Goal: Find specific page/section: Find specific page/section

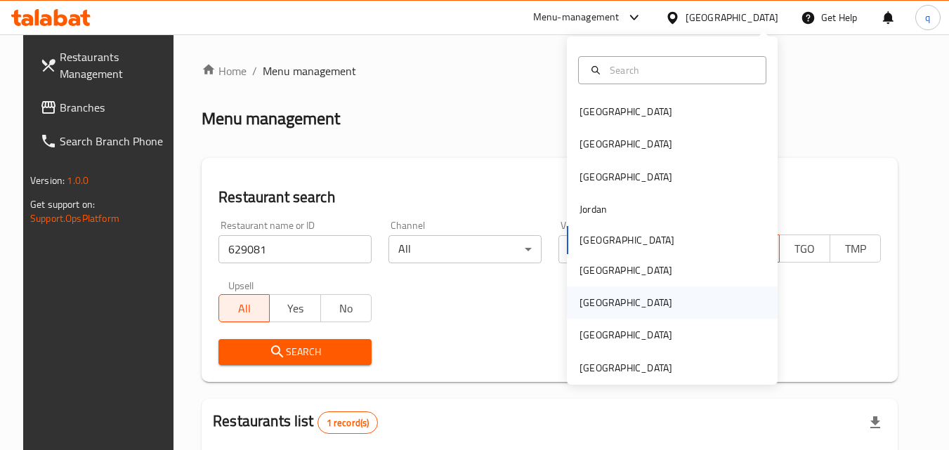
click at [586, 306] on div "[GEOGRAPHIC_DATA]" at bounding box center [626, 302] width 93 height 15
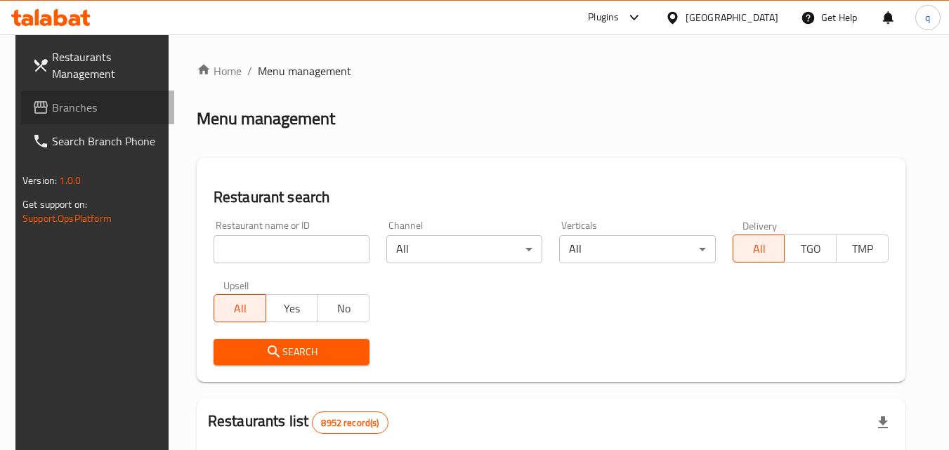
click at [105, 115] on span "Branches" at bounding box center [107, 107] width 111 height 17
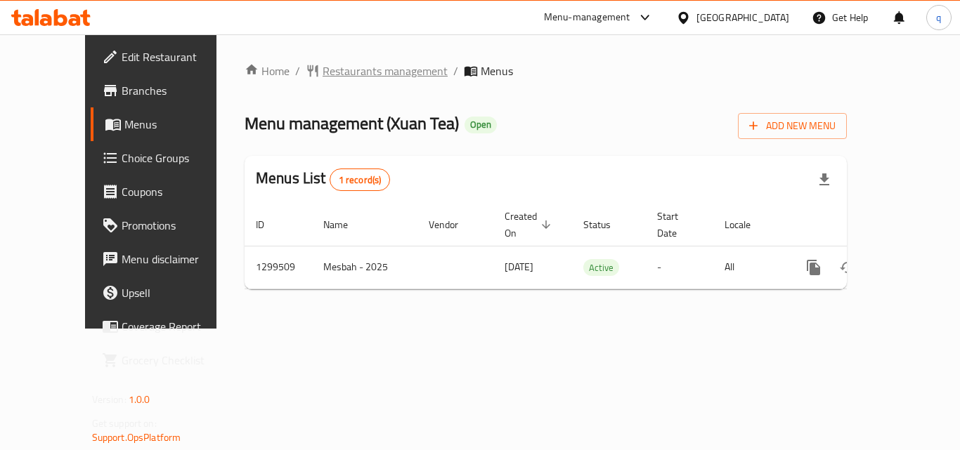
click at [325, 74] on span "Restaurants management" at bounding box center [384, 71] width 125 height 17
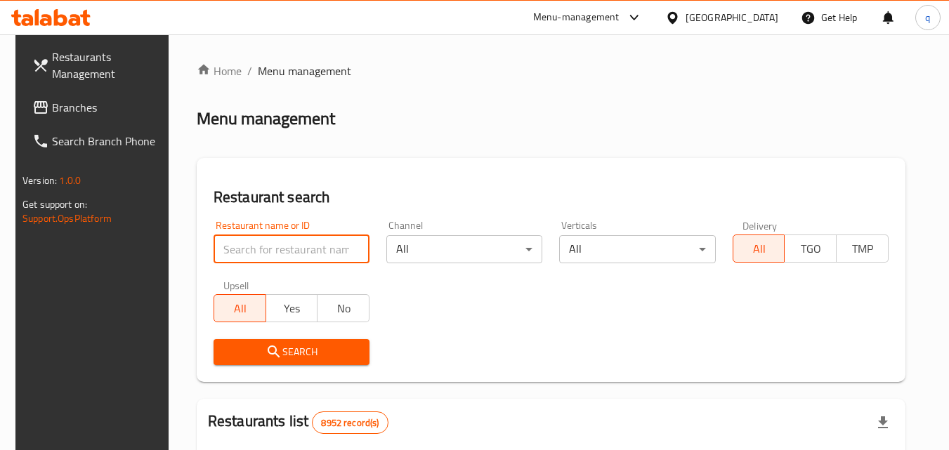
click at [276, 252] on input "search" at bounding box center [292, 249] width 156 height 28
paste input "701389"
type input "701389"
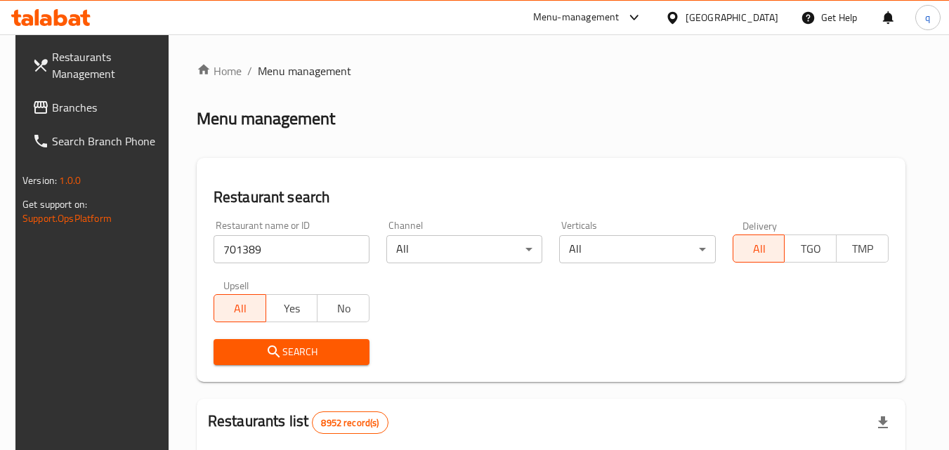
click at [266, 348] on icon "submit" at bounding box center [274, 352] width 17 height 17
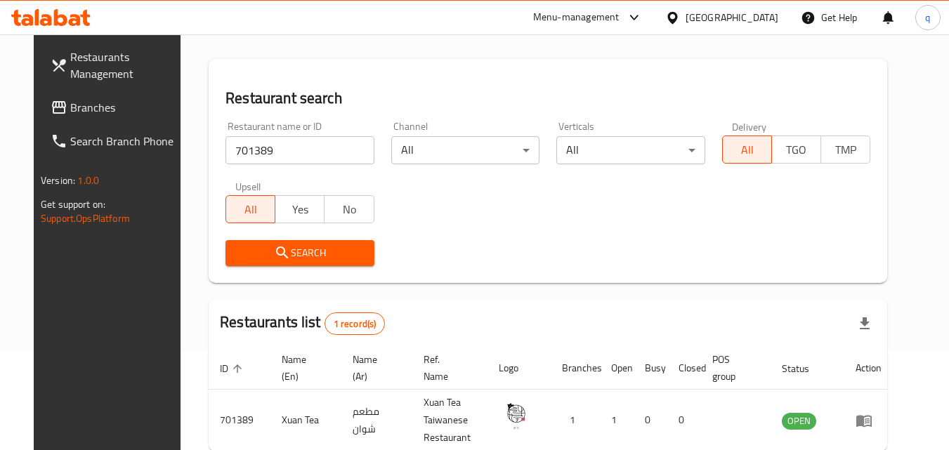
scroll to position [176, 0]
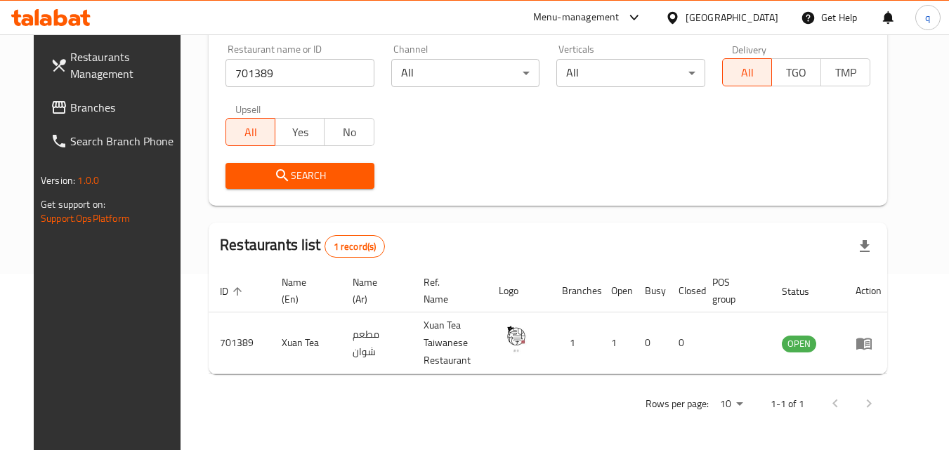
click at [757, 12] on div "[GEOGRAPHIC_DATA]" at bounding box center [732, 17] width 93 height 15
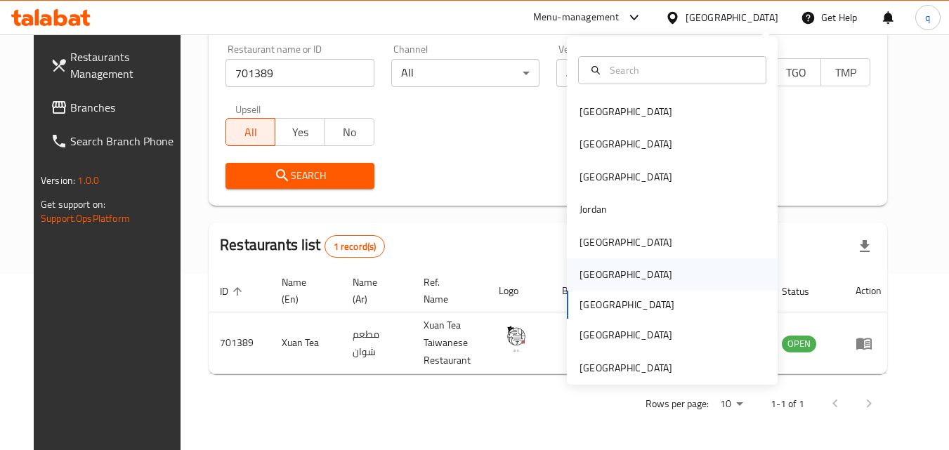
click at [580, 272] on div "[GEOGRAPHIC_DATA]" at bounding box center [626, 274] width 93 height 15
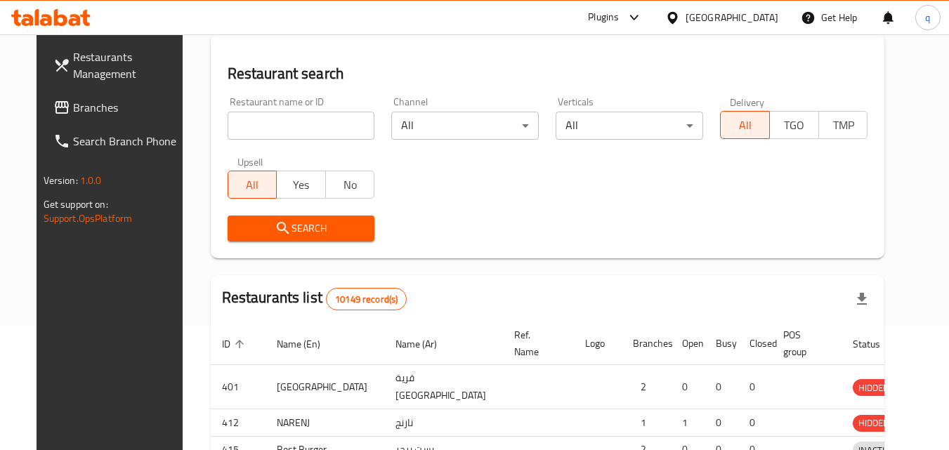
scroll to position [176, 0]
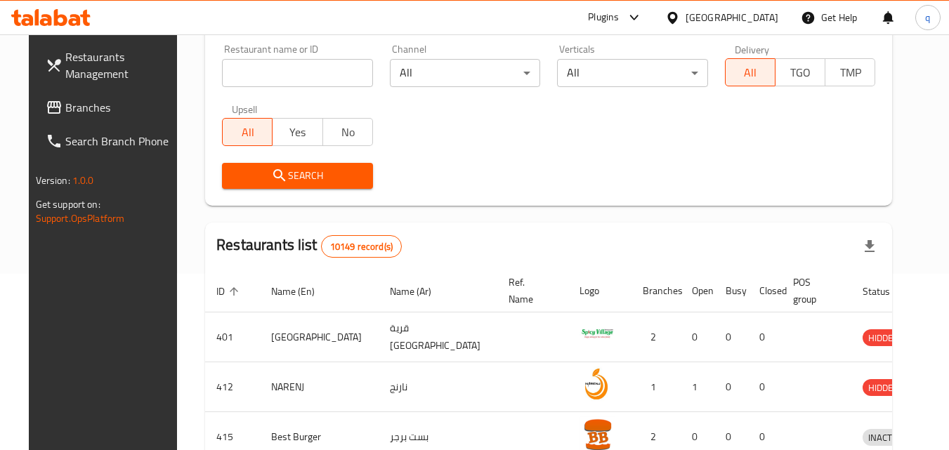
click at [65, 111] on span "Branches" at bounding box center [120, 107] width 111 height 17
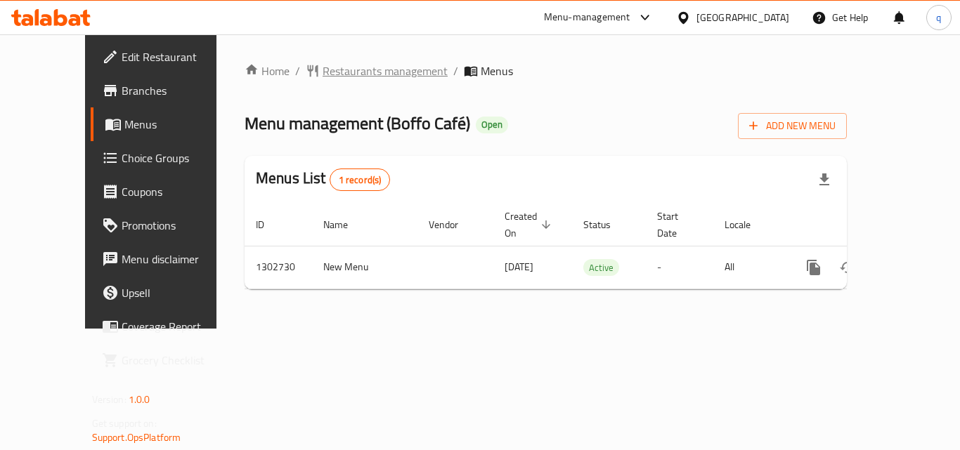
click at [327, 70] on span "Restaurants management" at bounding box center [384, 71] width 125 height 17
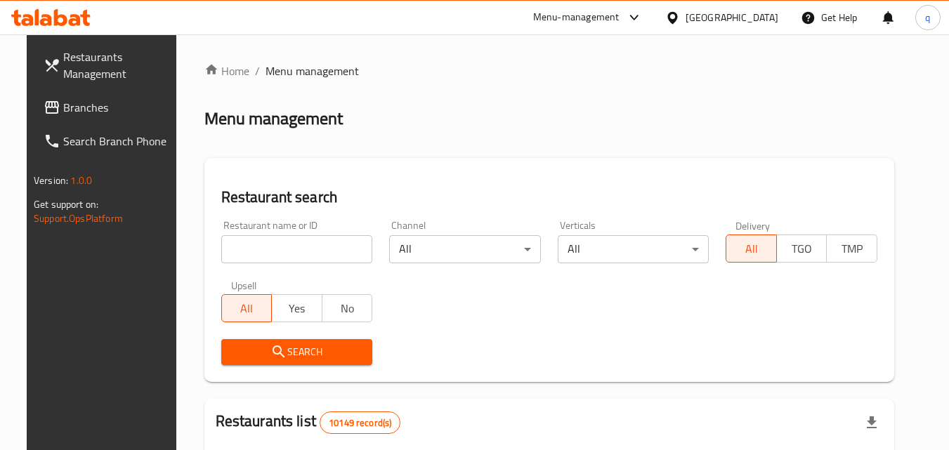
click at [268, 252] on input "search" at bounding box center [297, 249] width 152 height 28
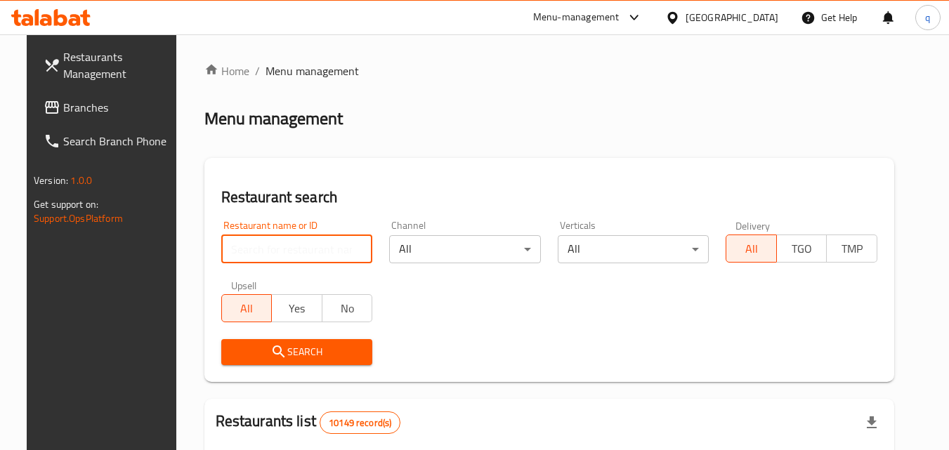
paste input "702540"
type input "702540"
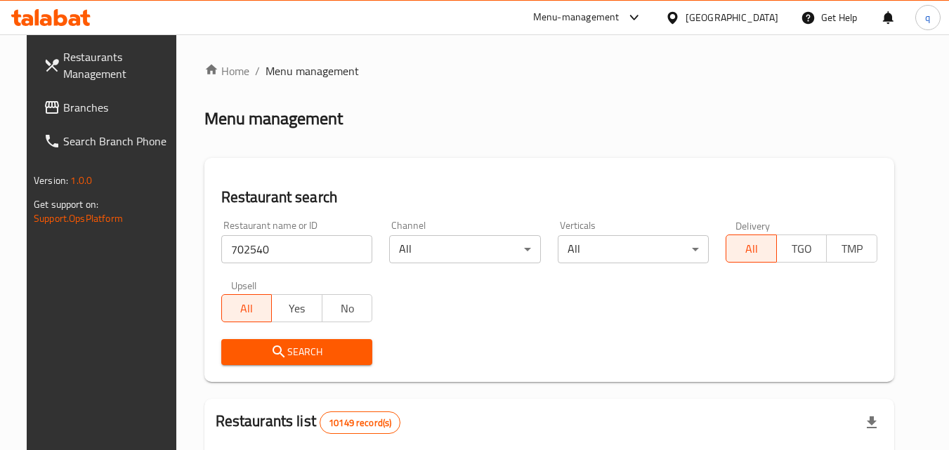
click at [317, 344] on span "Search" at bounding box center [297, 353] width 129 height 18
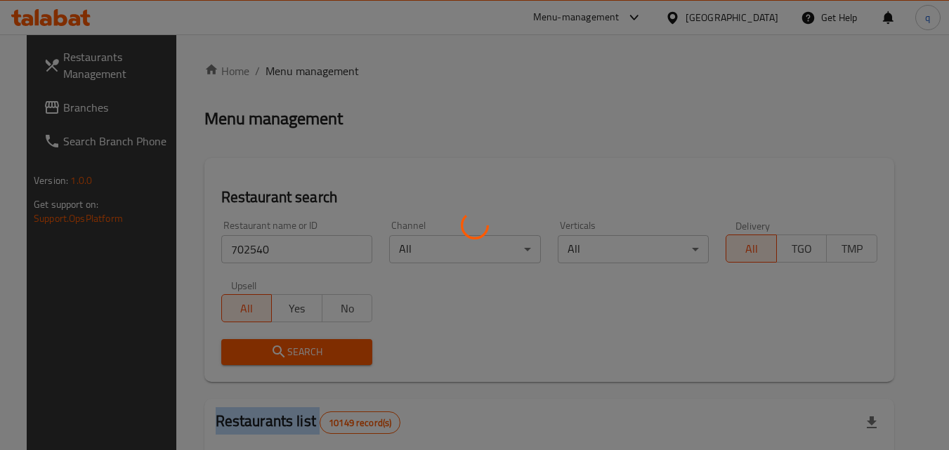
click at [317, 344] on div at bounding box center [474, 225] width 949 height 450
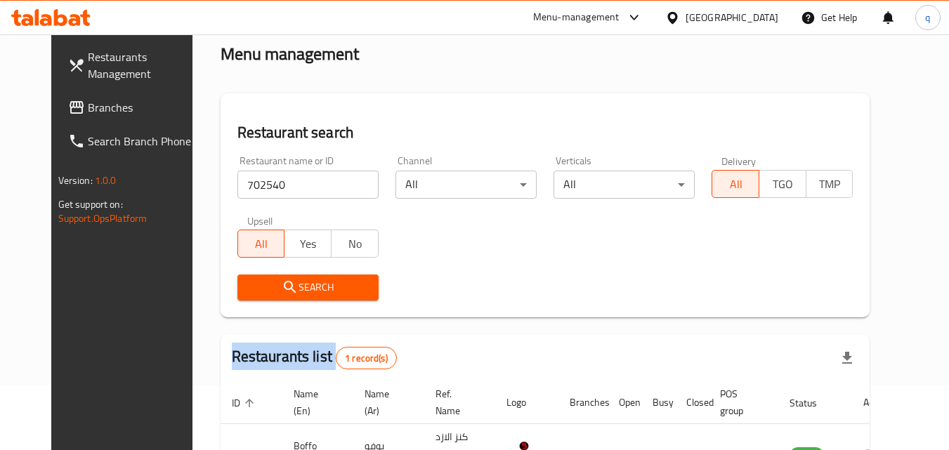
scroll to position [164, 0]
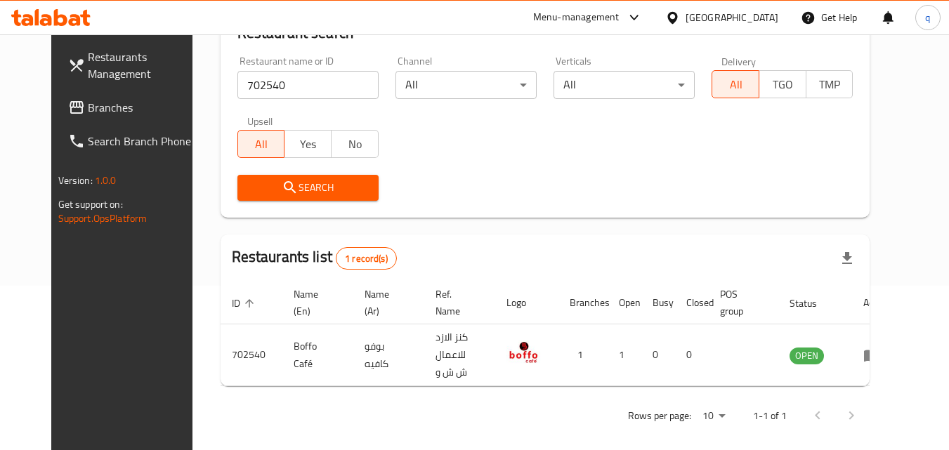
click at [763, 13] on div "[GEOGRAPHIC_DATA]" at bounding box center [732, 17] width 93 height 15
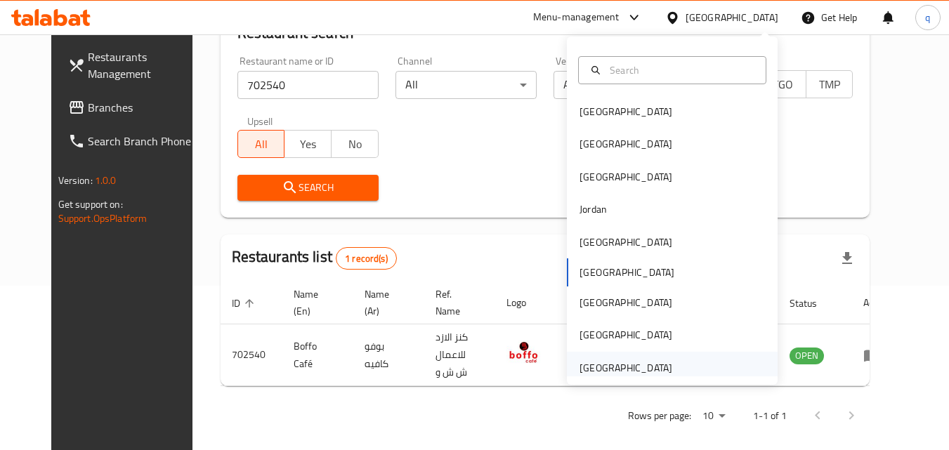
click at [601, 371] on div "[GEOGRAPHIC_DATA]" at bounding box center [626, 367] width 93 height 15
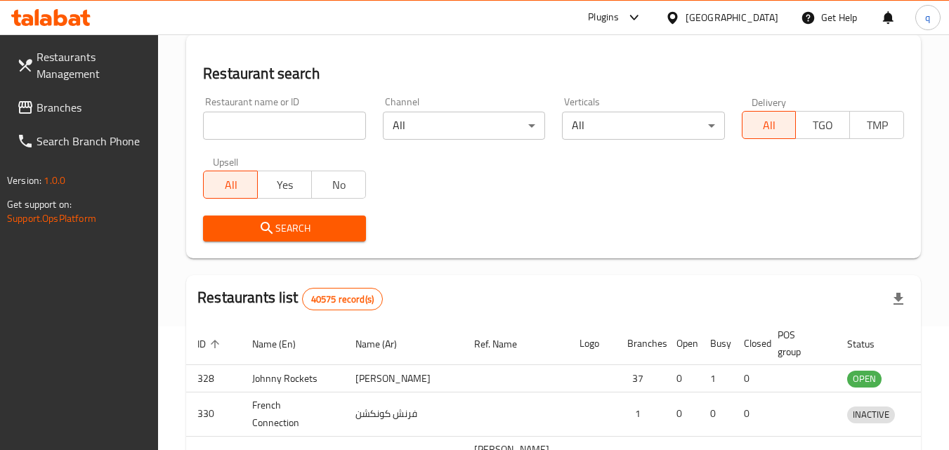
scroll to position [164, 0]
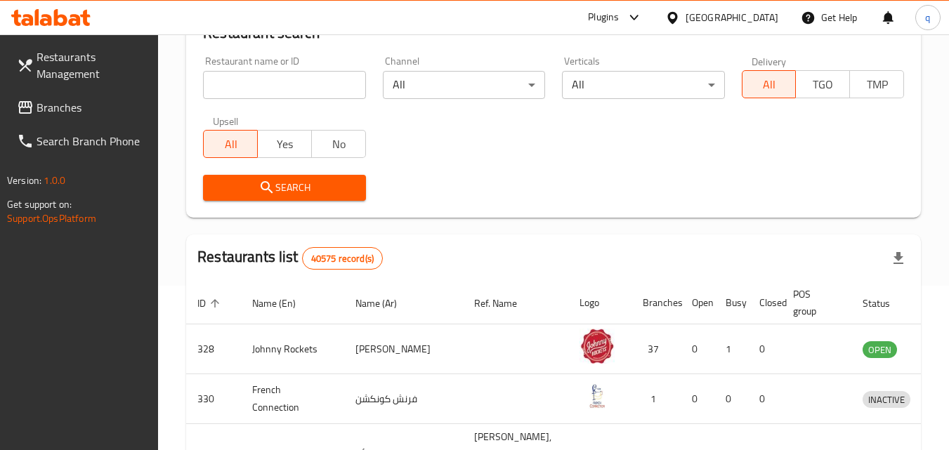
click at [69, 111] on span "Branches" at bounding box center [92, 107] width 111 height 17
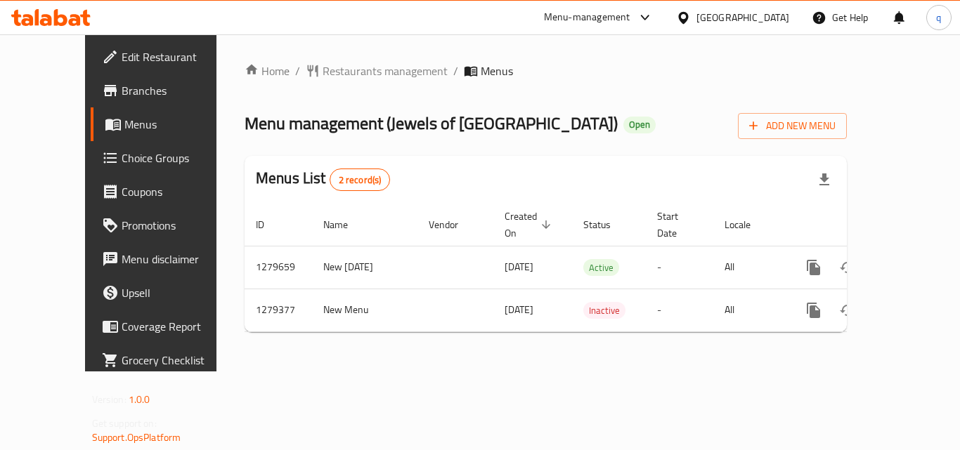
click at [327, 73] on span "Restaurants management" at bounding box center [384, 71] width 125 height 17
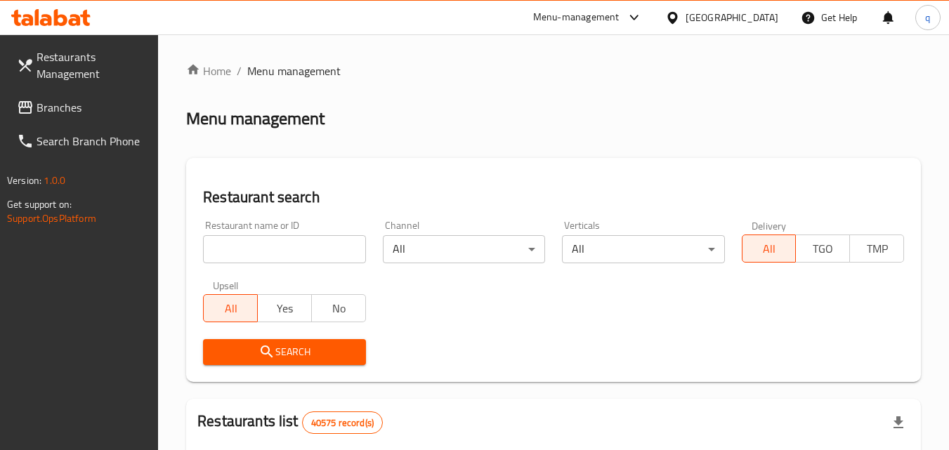
click at [305, 250] on input "search" at bounding box center [284, 249] width 162 height 28
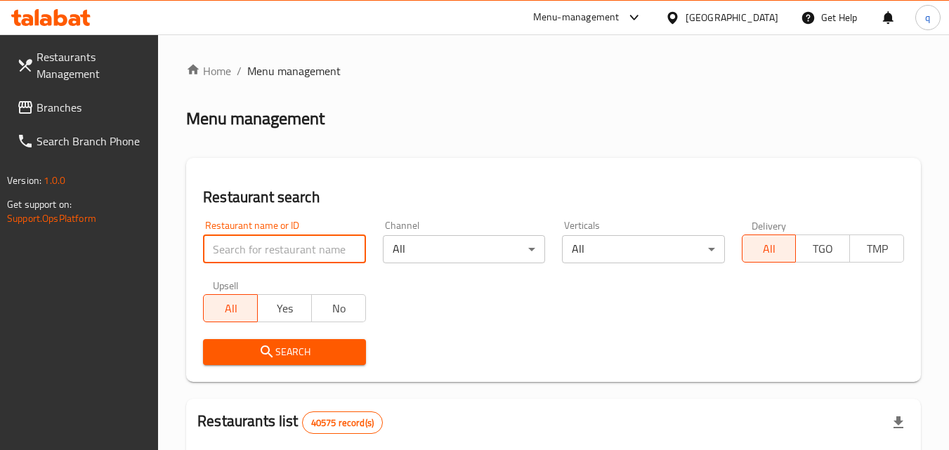
paste input "693150"
type input "693150"
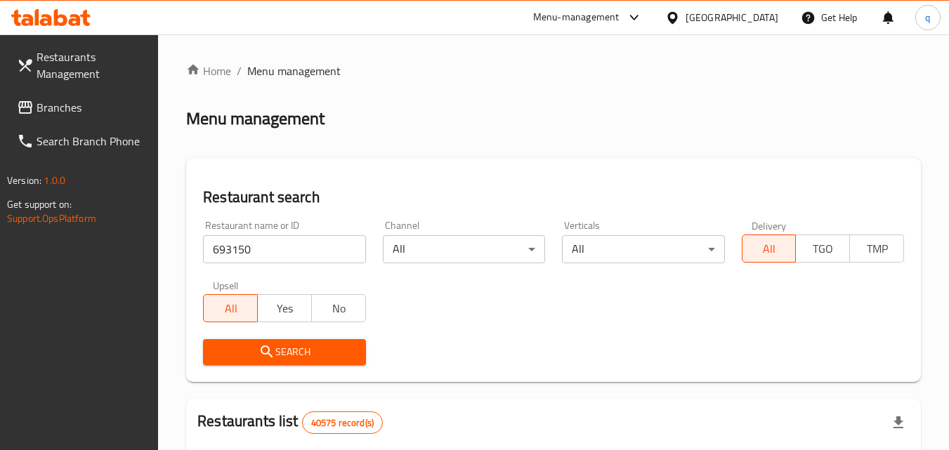
click at [254, 349] on span "Search" at bounding box center [284, 353] width 140 height 18
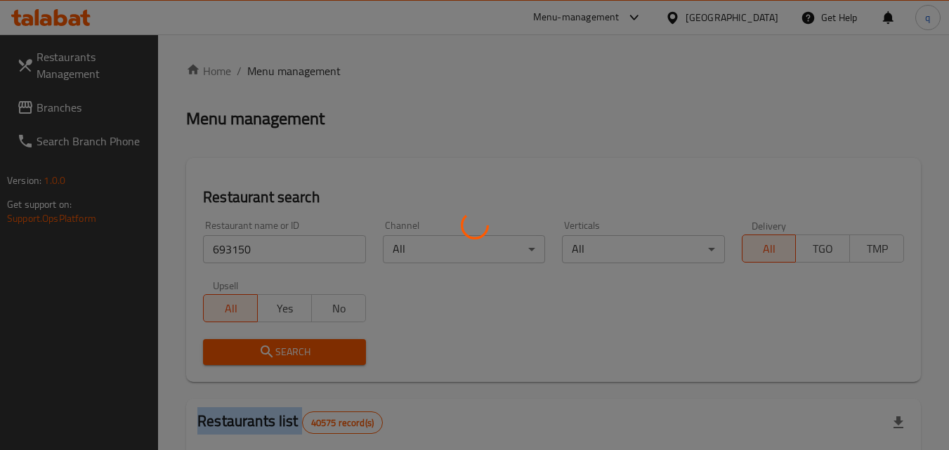
click at [254, 349] on div at bounding box center [474, 225] width 949 height 450
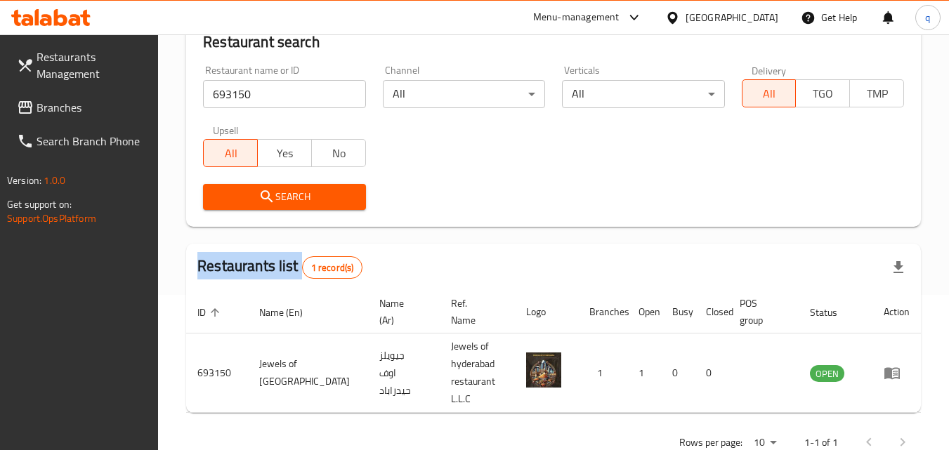
scroll to position [176, 0]
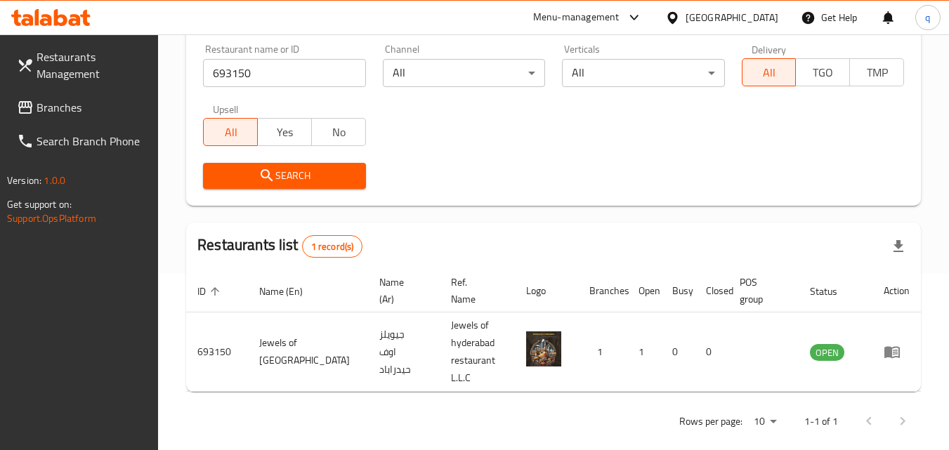
click at [719, 18] on div "[GEOGRAPHIC_DATA]" at bounding box center [732, 17] width 93 height 15
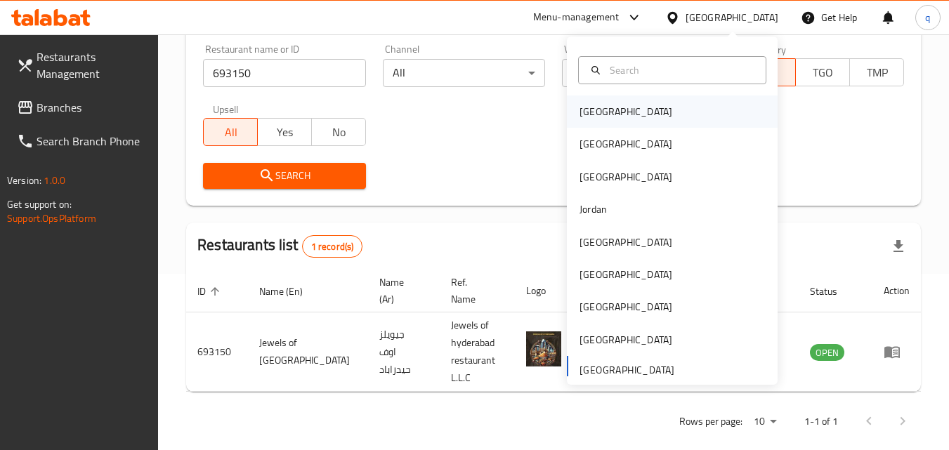
click at [613, 107] on div "[GEOGRAPHIC_DATA]" at bounding box center [625, 112] width 115 height 32
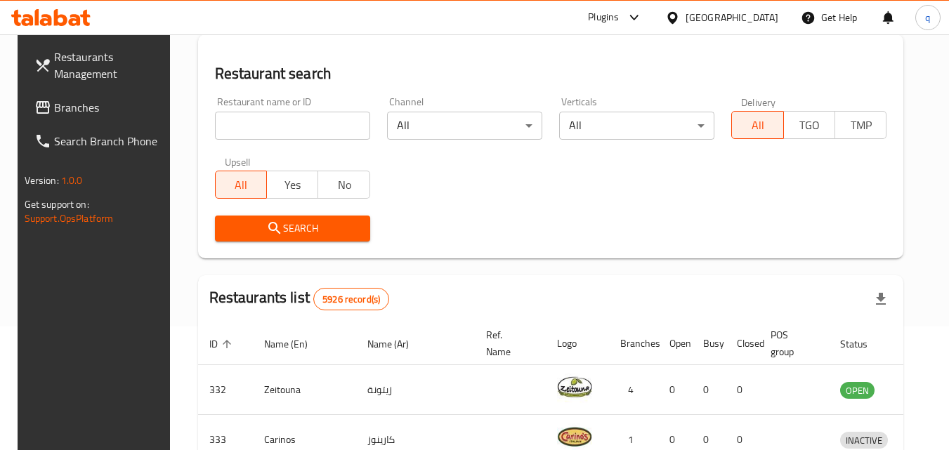
scroll to position [176, 0]
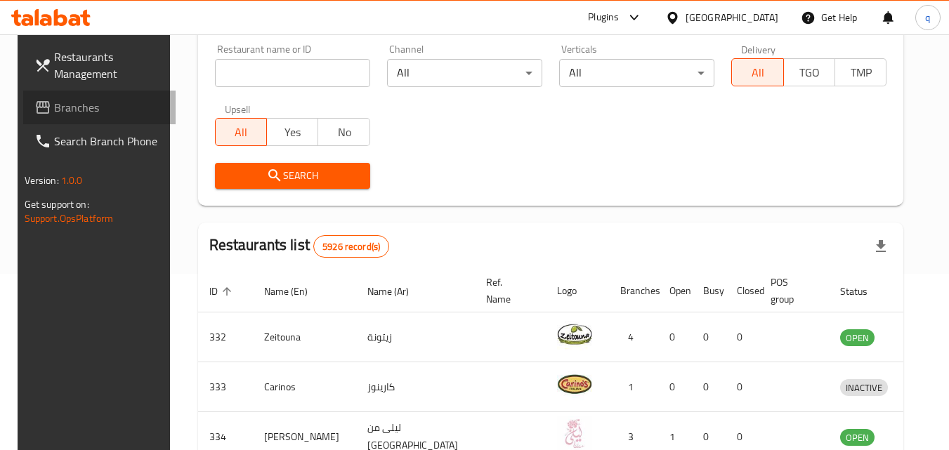
click at [97, 112] on span "Branches" at bounding box center [109, 107] width 111 height 17
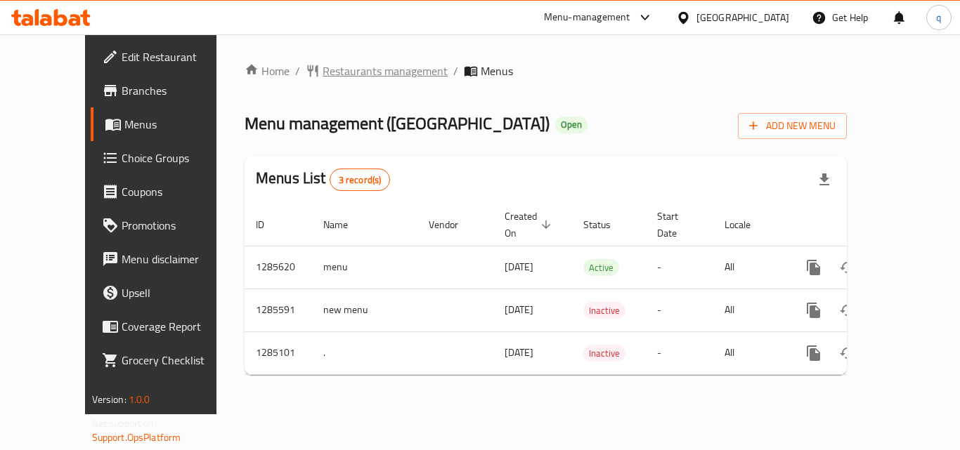
click at [323, 70] on span "Restaurants management" at bounding box center [384, 71] width 125 height 17
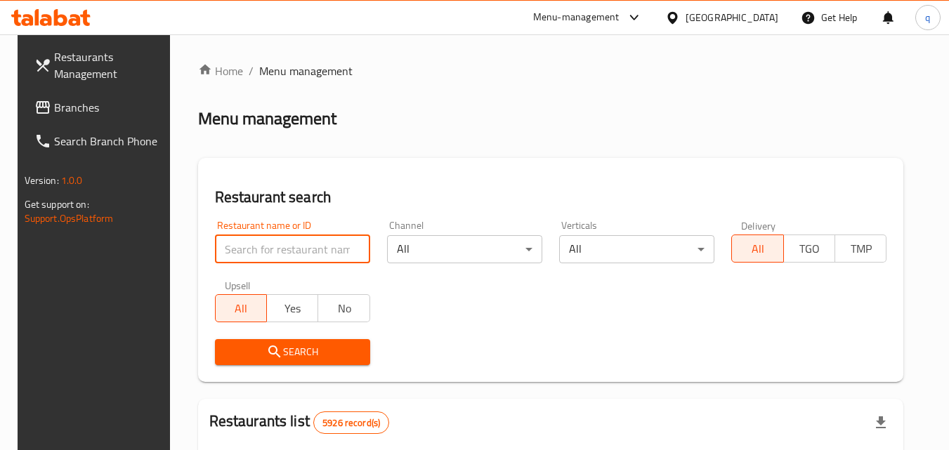
click at [300, 247] on input "search" at bounding box center [292, 249] width 155 height 28
paste input "695700"
type input "695700"
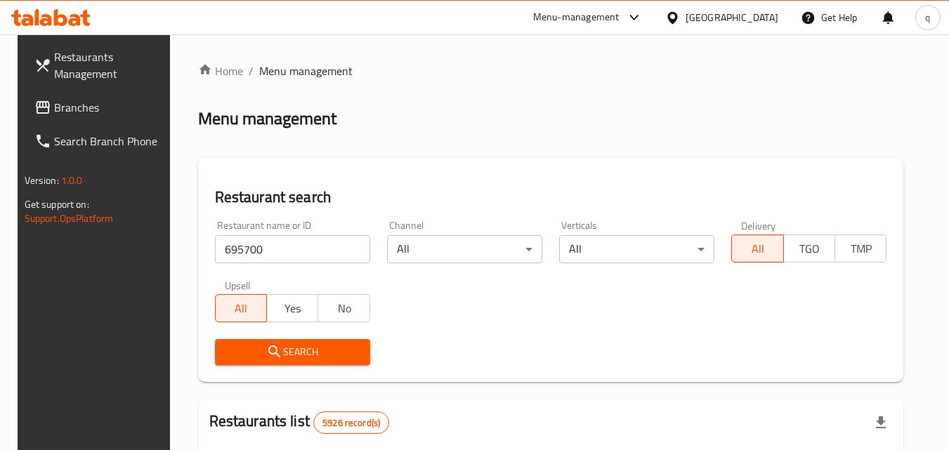
click at [249, 360] on span "Search" at bounding box center [292, 353] width 133 height 18
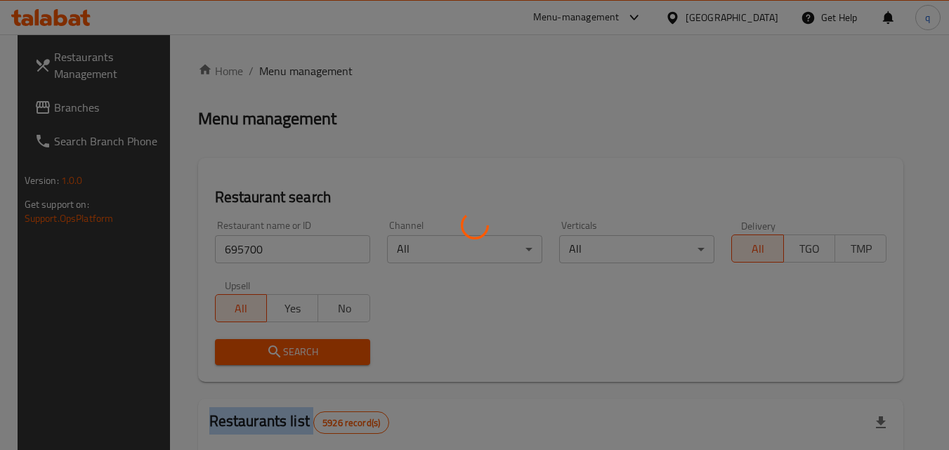
click at [249, 360] on div at bounding box center [474, 225] width 949 height 450
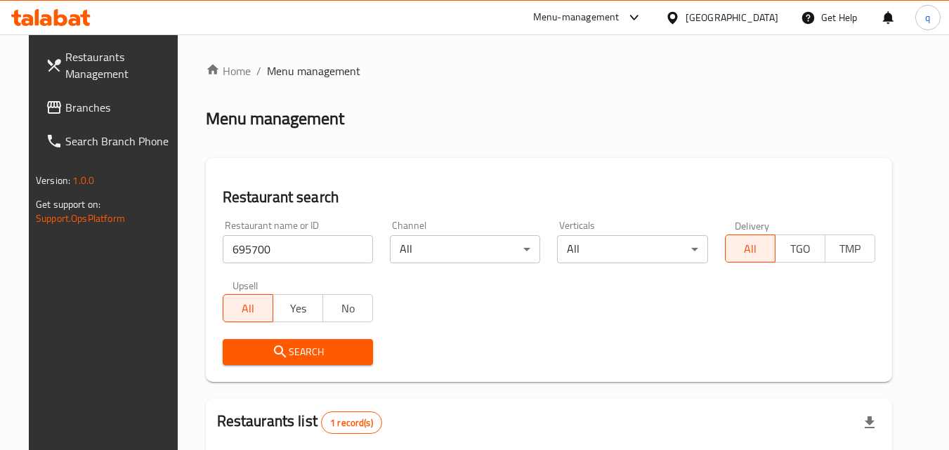
click at [790, 12] on div "Get Help" at bounding box center [829, 18] width 79 height 34
click at [771, 14] on div "[GEOGRAPHIC_DATA]" at bounding box center [732, 17] width 93 height 15
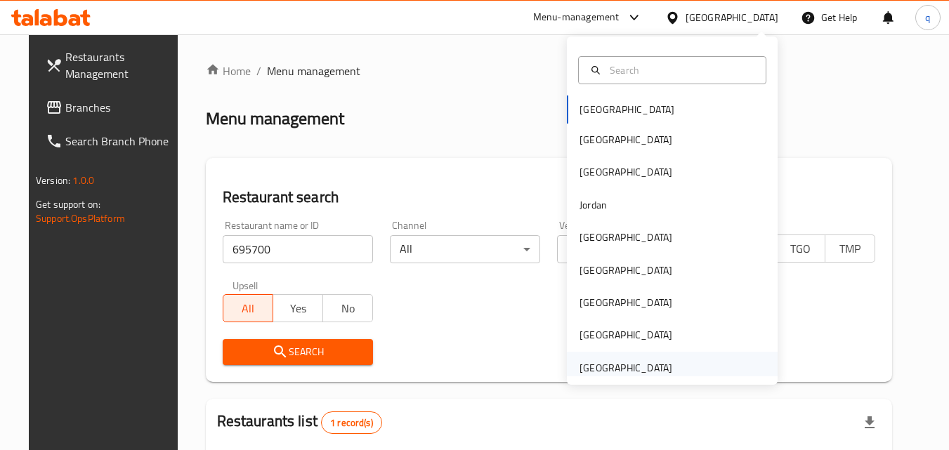
click at [635, 370] on div "[GEOGRAPHIC_DATA]" at bounding box center [626, 367] width 93 height 15
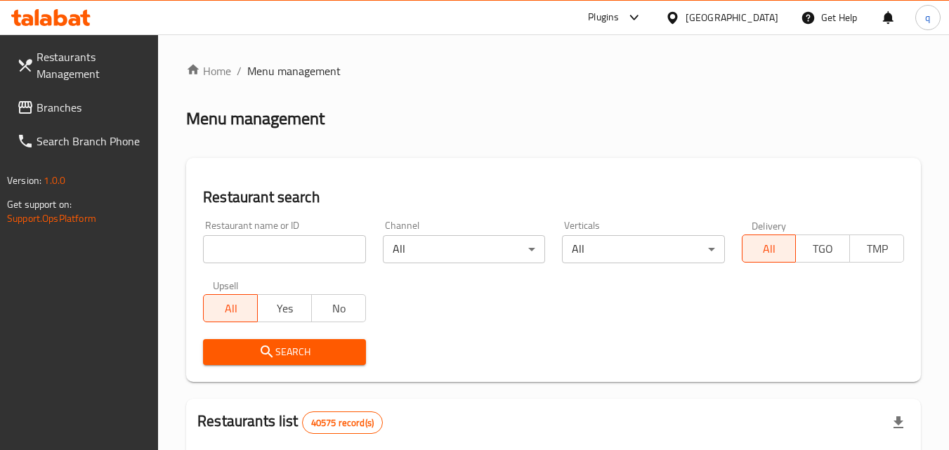
click at [43, 106] on span "Branches" at bounding box center [92, 107] width 111 height 17
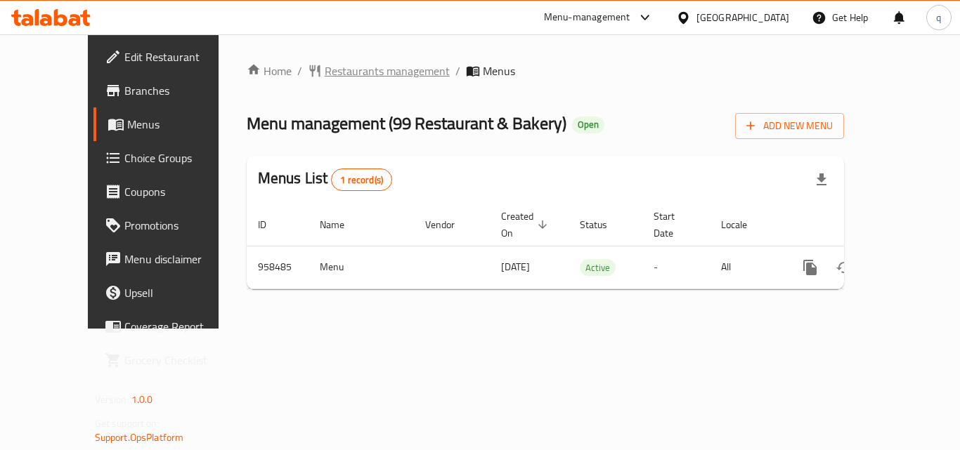
click at [328, 72] on span "Restaurants management" at bounding box center [387, 71] width 125 height 17
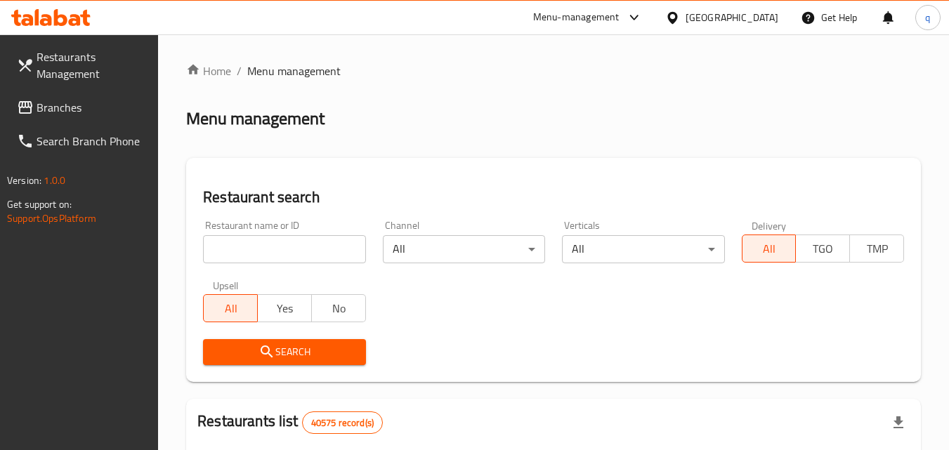
click at [294, 249] on input "search" at bounding box center [284, 249] width 162 height 28
paste input "659638"
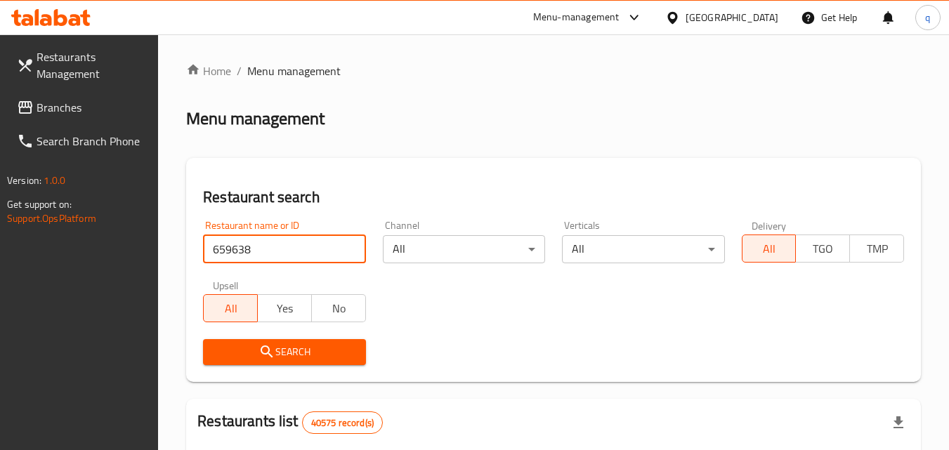
type input "659638"
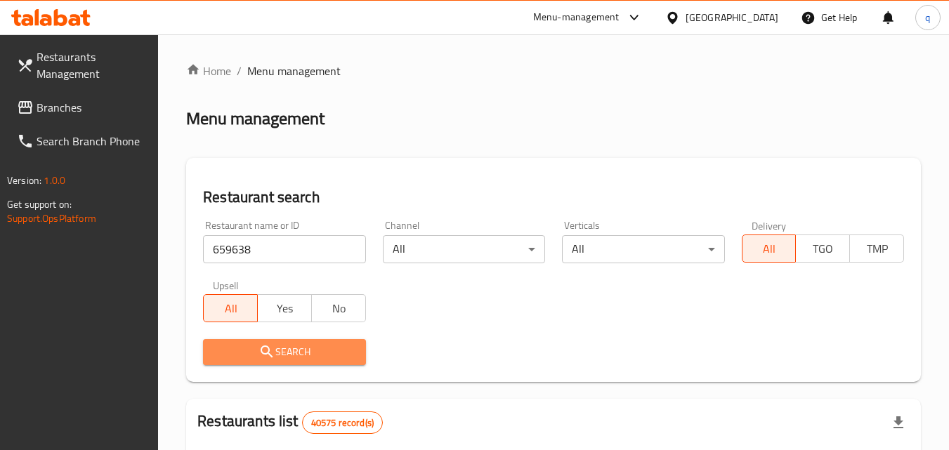
click at [287, 358] on span "Search" at bounding box center [284, 353] width 140 height 18
click at [287, 358] on div at bounding box center [474, 225] width 949 height 450
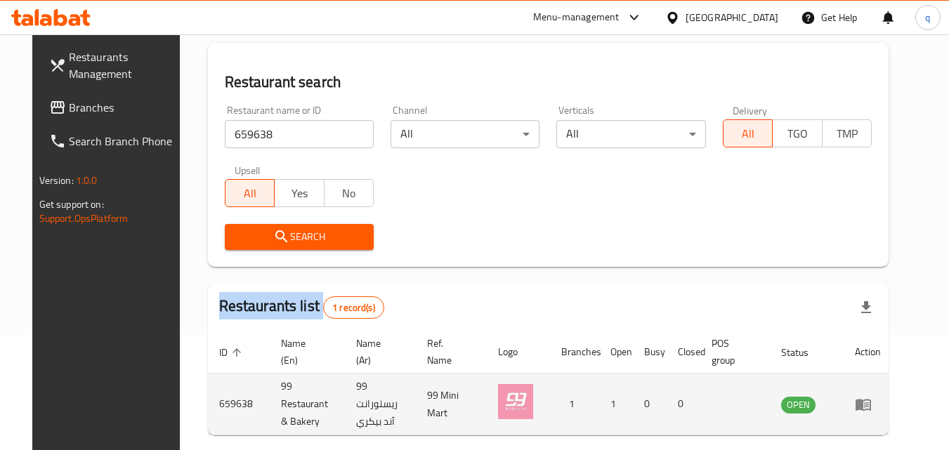
scroll to position [164, 0]
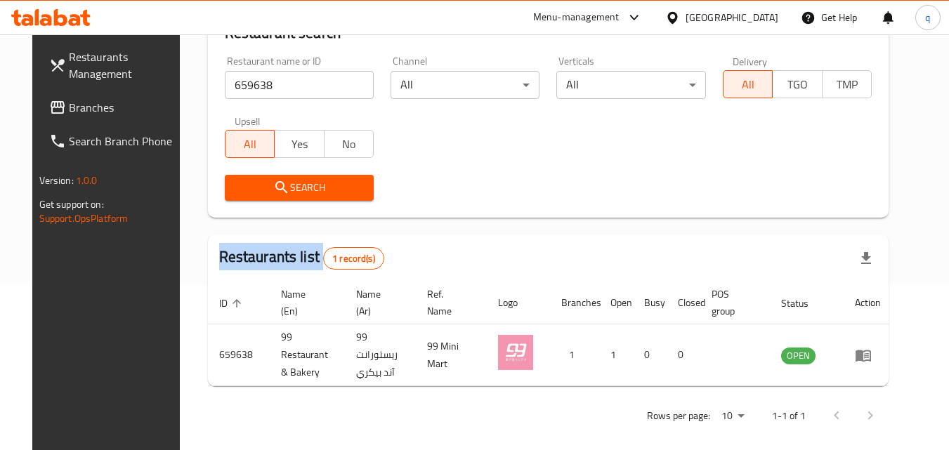
click at [87, 102] on span "Branches" at bounding box center [124, 107] width 111 height 17
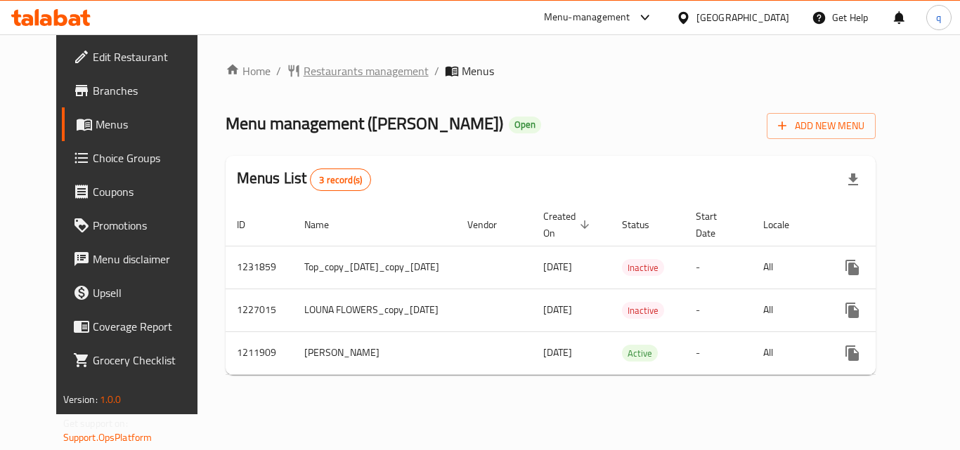
click at [324, 70] on span "Restaurants management" at bounding box center [366, 71] width 125 height 17
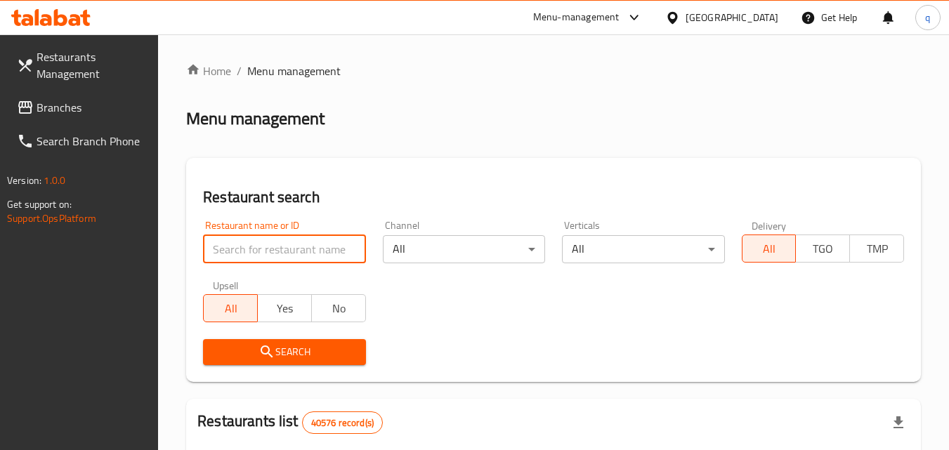
click at [297, 246] on input "search" at bounding box center [284, 249] width 162 height 28
paste input "671483"
type input "671483"
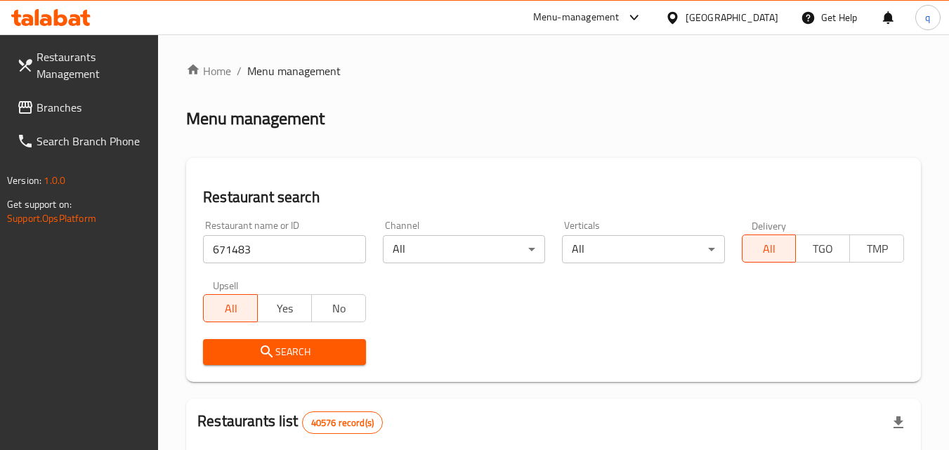
click at [268, 344] on icon "submit" at bounding box center [267, 352] width 17 height 17
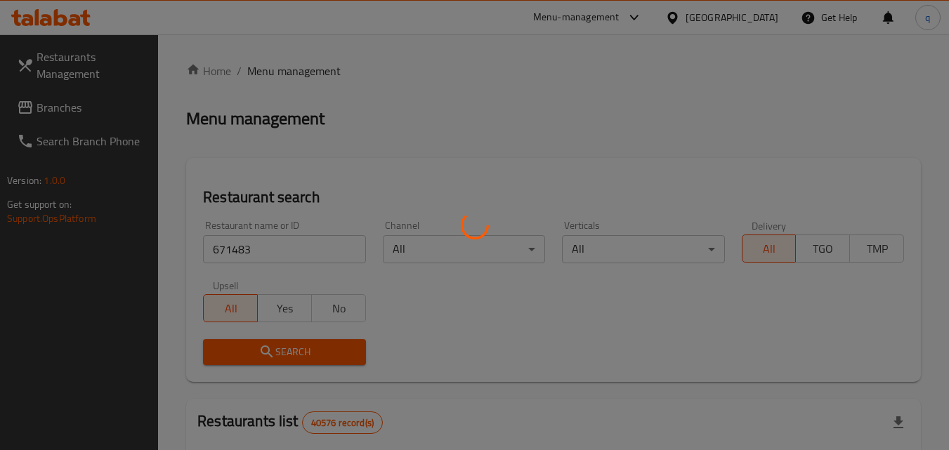
click at [299, 353] on div at bounding box center [474, 225] width 949 height 450
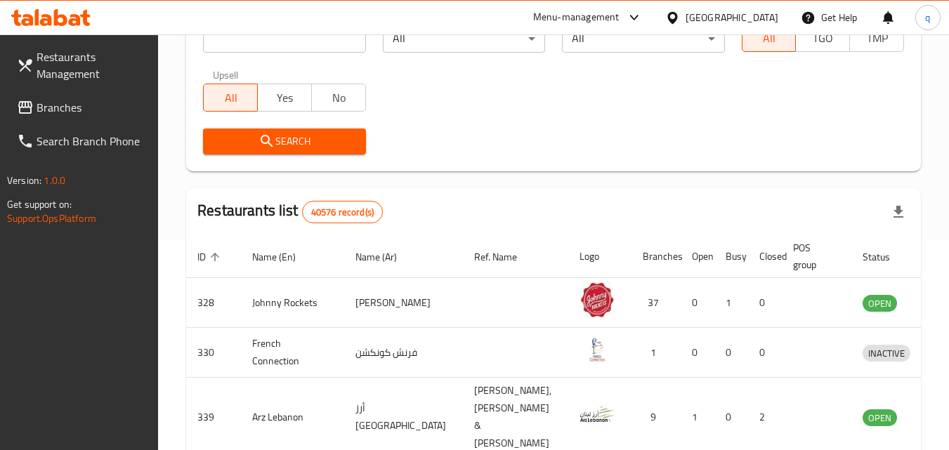
scroll to position [70, 0]
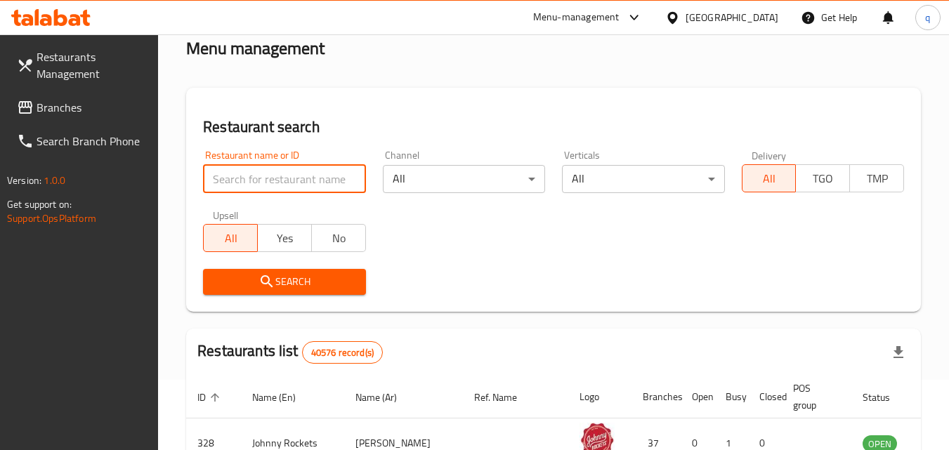
click at [281, 183] on input "search" at bounding box center [284, 179] width 162 height 28
paste input "671483"
type input "671483"
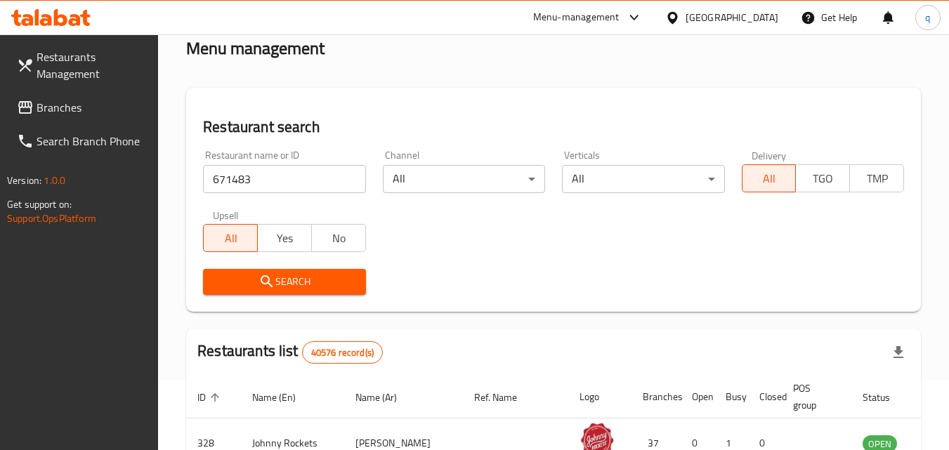
click at [273, 282] on icon "submit" at bounding box center [267, 281] width 17 height 17
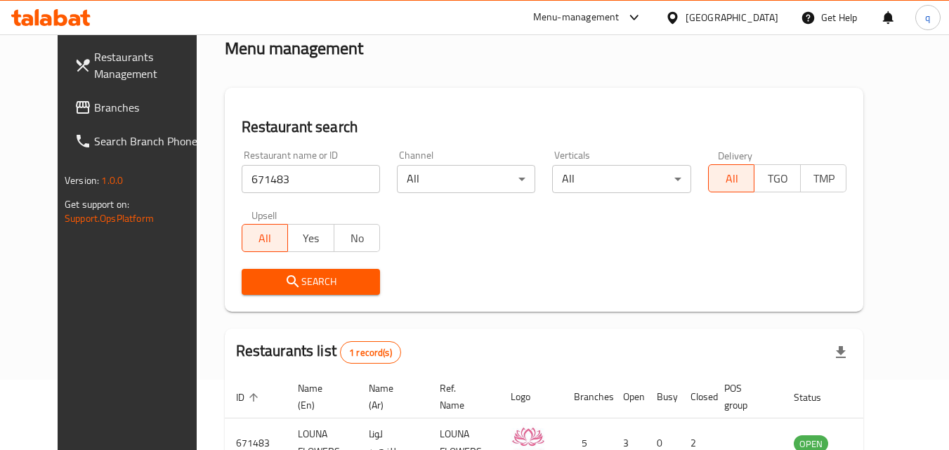
click at [285, 282] on icon "submit" at bounding box center [293, 281] width 17 height 17
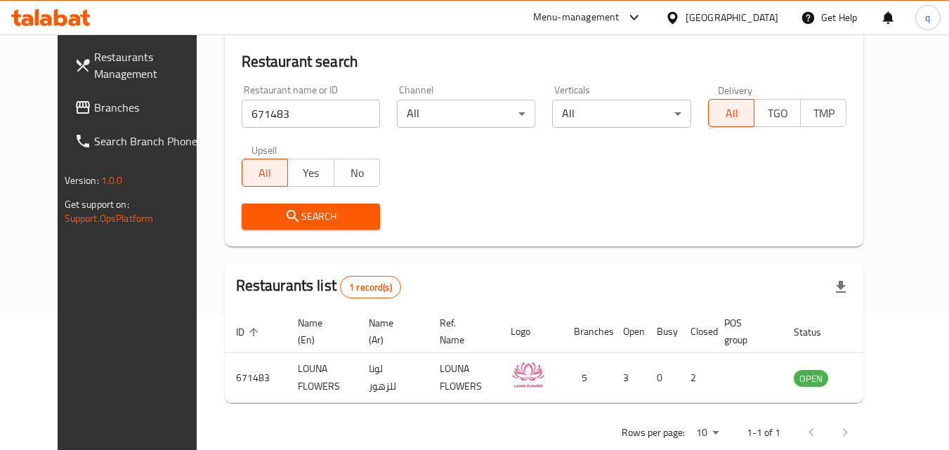
scroll to position [94, 0]
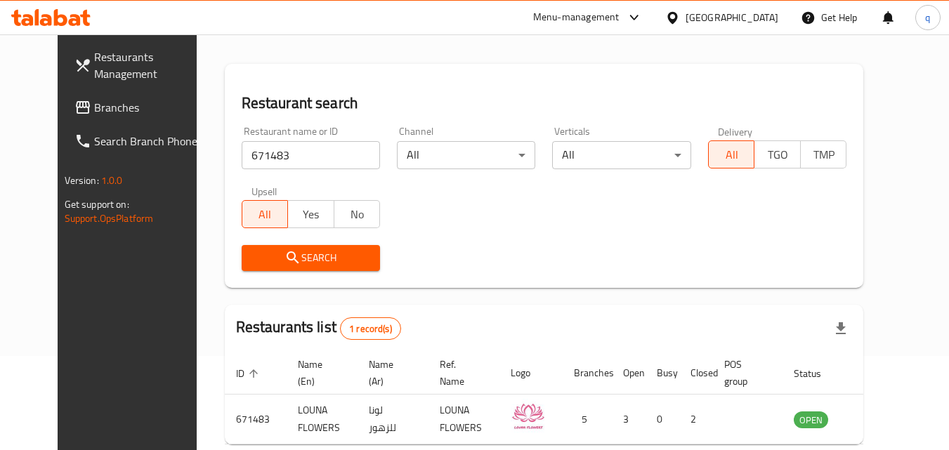
click at [720, 8] on div "[GEOGRAPHIC_DATA]" at bounding box center [722, 18] width 136 height 34
click at [721, 14] on div "[GEOGRAPHIC_DATA]" at bounding box center [732, 17] width 93 height 15
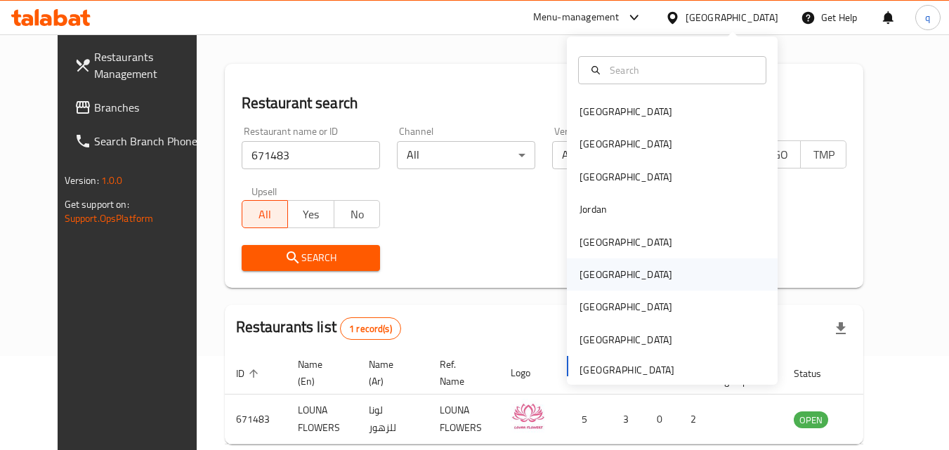
click at [587, 282] on div "[GEOGRAPHIC_DATA]" at bounding box center [626, 274] width 93 height 15
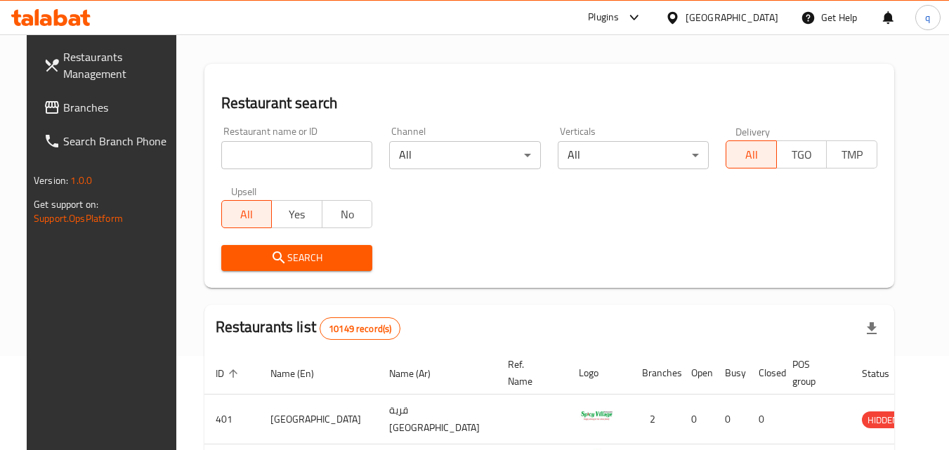
click at [105, 110] on span "Branches" at bounding box center [118, 107] width 111 height 17
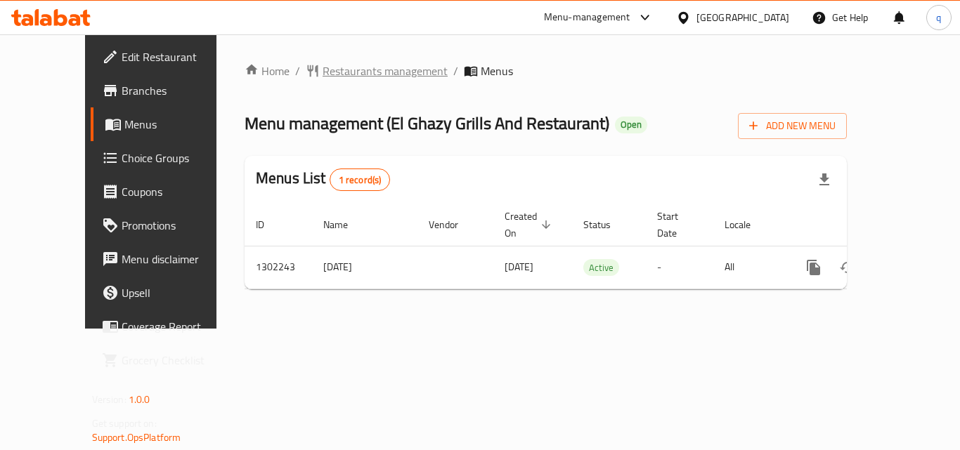
click at [322, 72] on span "Restaurants management" at bounding box center [384, 71] width 125 height 17
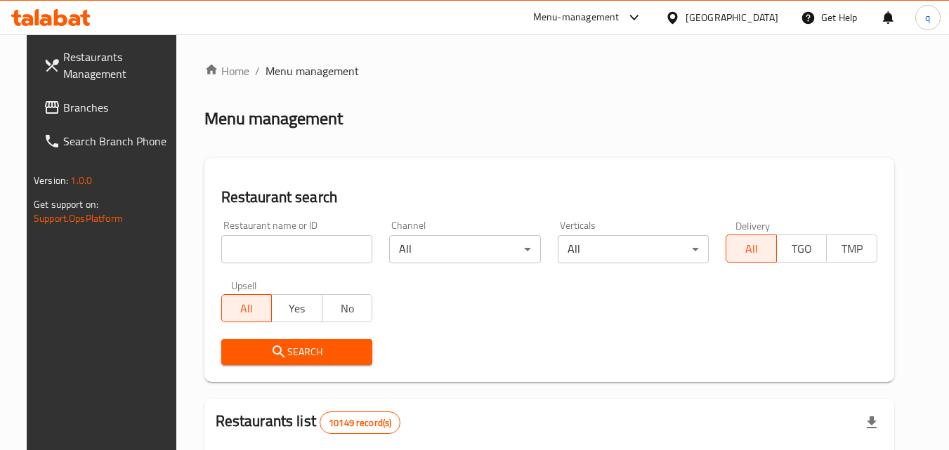
click at [262, 248] on input "search" at bounding box center [297, 249] width 152 height 28
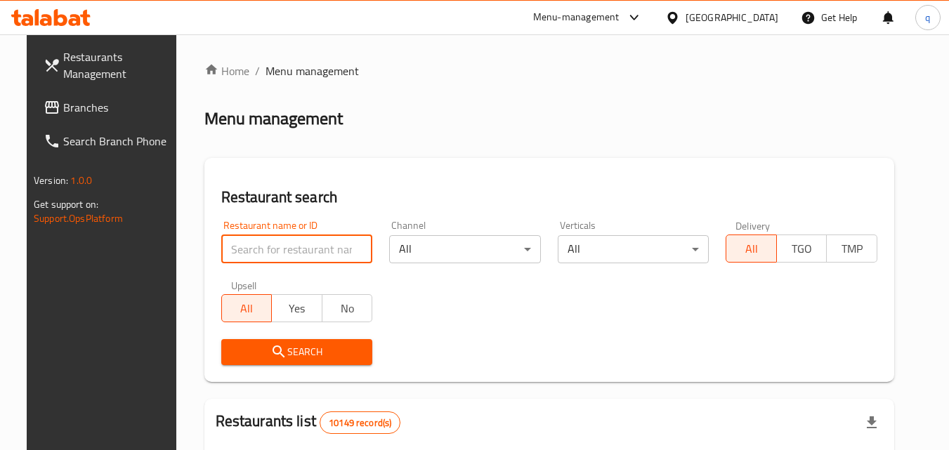
paste input "702311"
type input "702311"
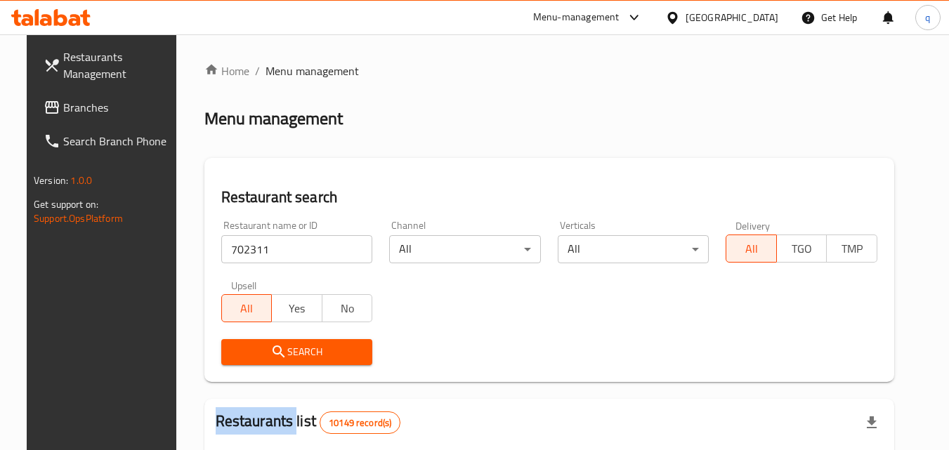
click at [263, 337] on div "Search" at bounding box center [297, 352] width 169 height 43
click at [270, 347] on icon "submit" at bounding box center [278, 352] width 17 height 17
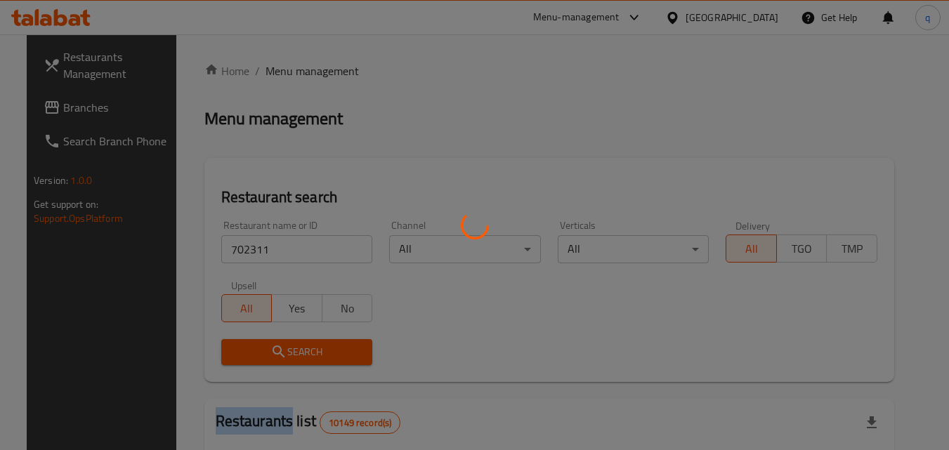
click at [262, 347] on div at bounding box center [474, 225] width 949 height 450
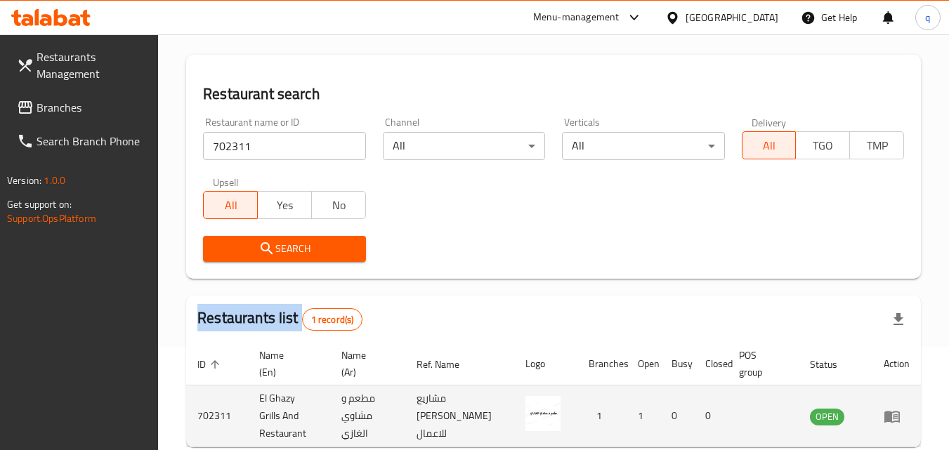
scroll to position [176, 0]
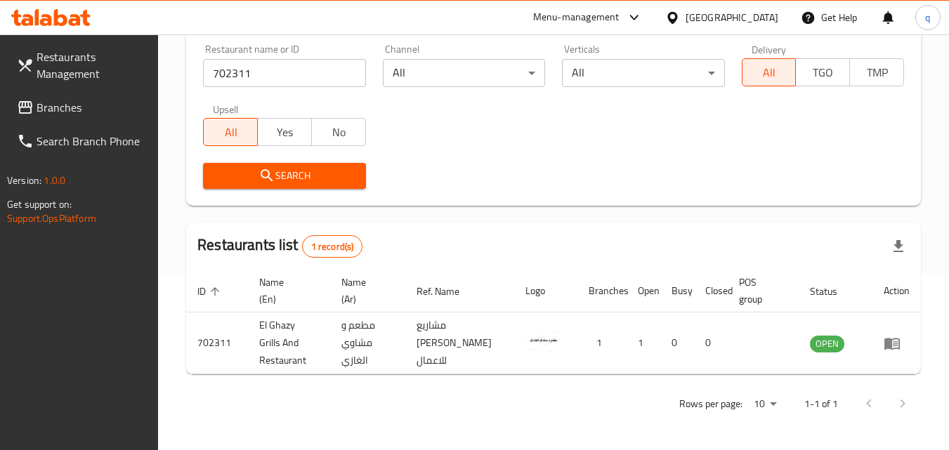
click at [769, 16] on div "Oman" at bounding box center [732, 17] width 93 height 15
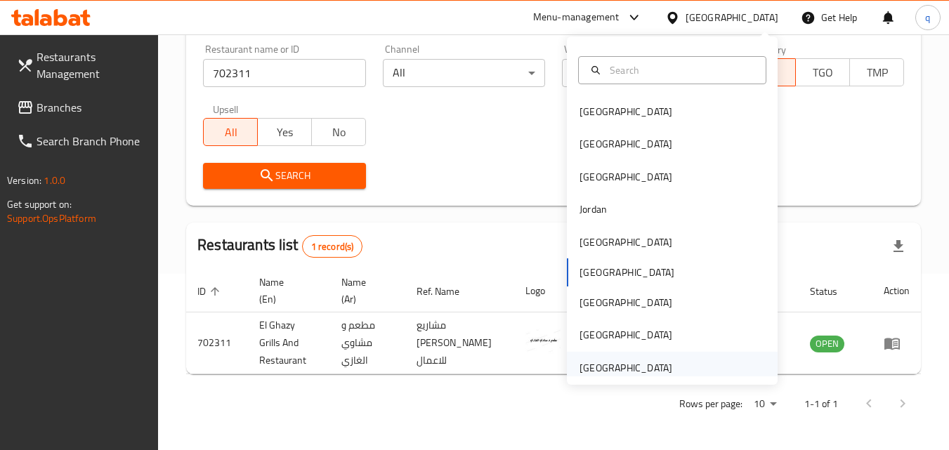
click at [611, 366] on div "[GEOGRAPHIC_DATA]" at bounding box center [626, 367] width 93 height 15
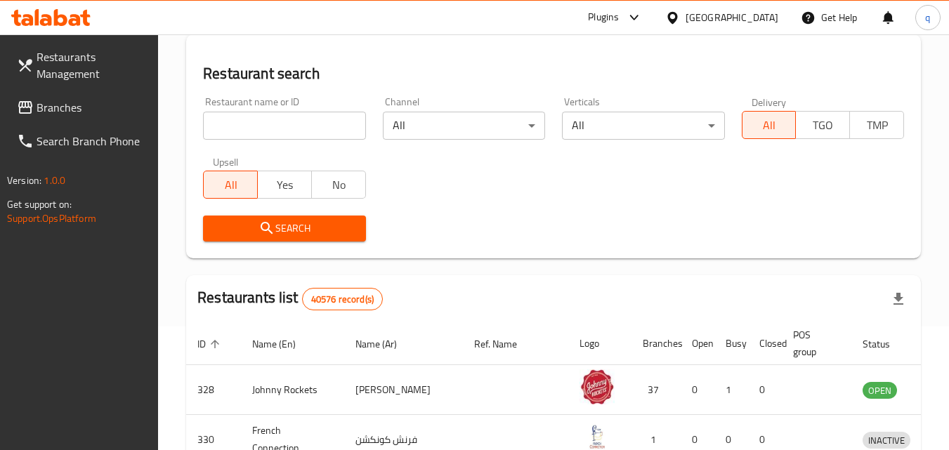
scroll to position [176, 0]
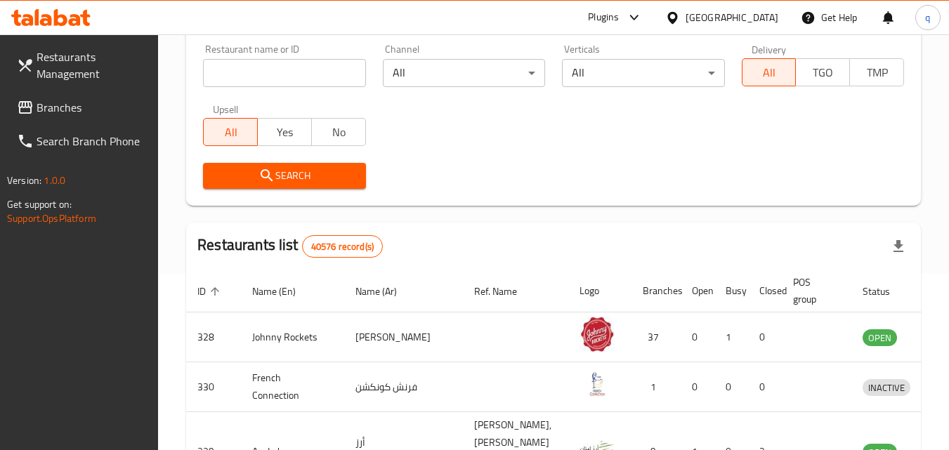
click at [70, 110] on span "Branches" at bounding box center [92, 107] width 111 height 17
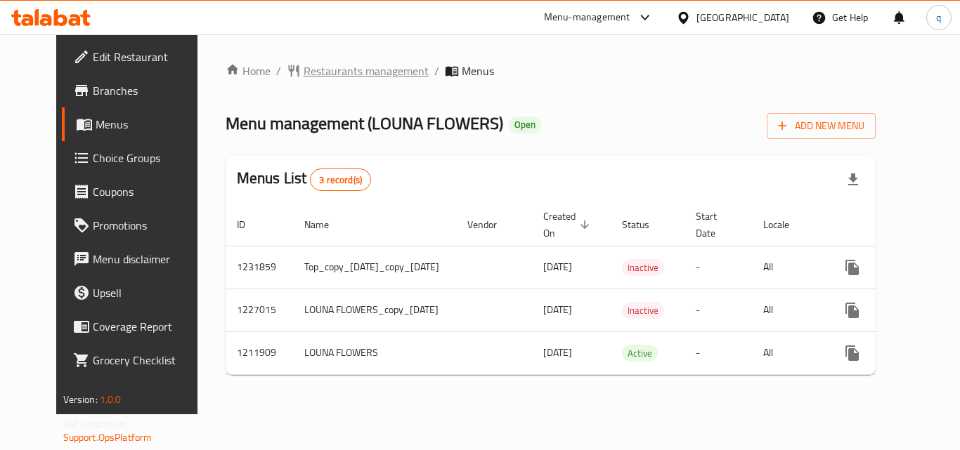
click at [334, 72] on span "Restaurants management" at bounding box center [366, 71] width 125 height 17
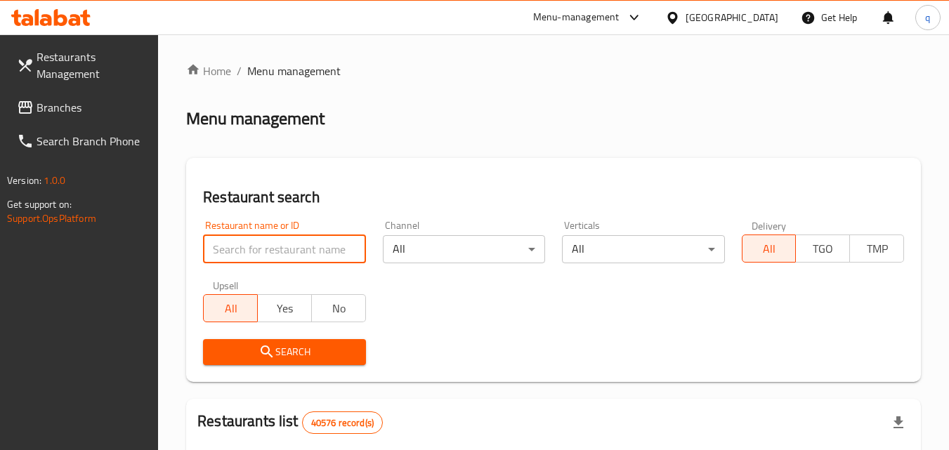
click at [285, 255] on input "search" at bounding box center [284, 249] width 162 height 28
paste input "671483"
type input "671483"
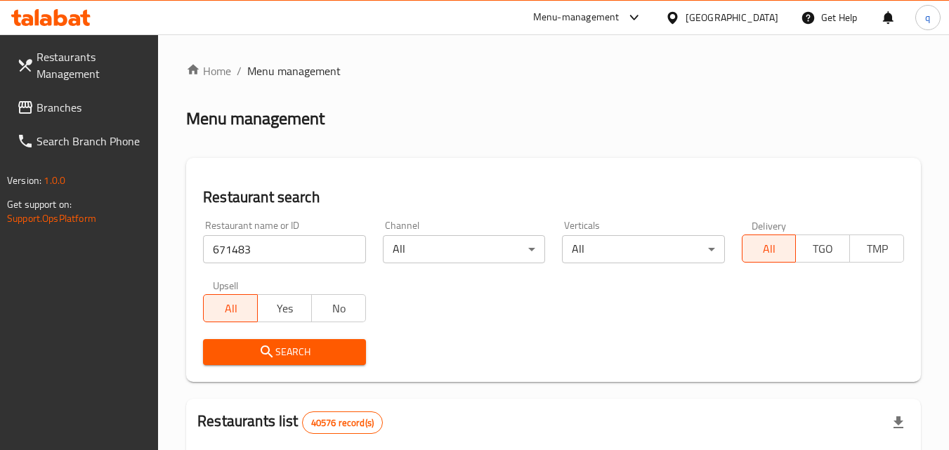
click at [276, 344] on span "Search" at bounding box center [284, 353] width 140 height 18
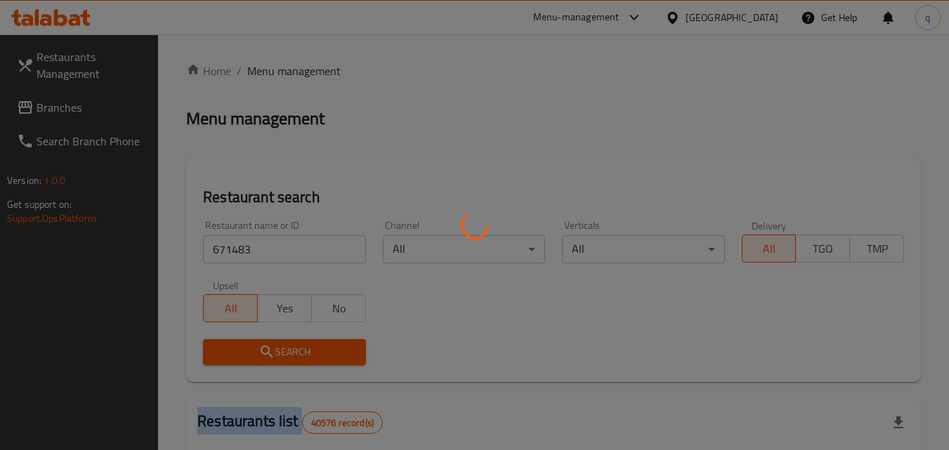
click at [276, 343] on div at bounding box center [474, 225] width 949 height 450
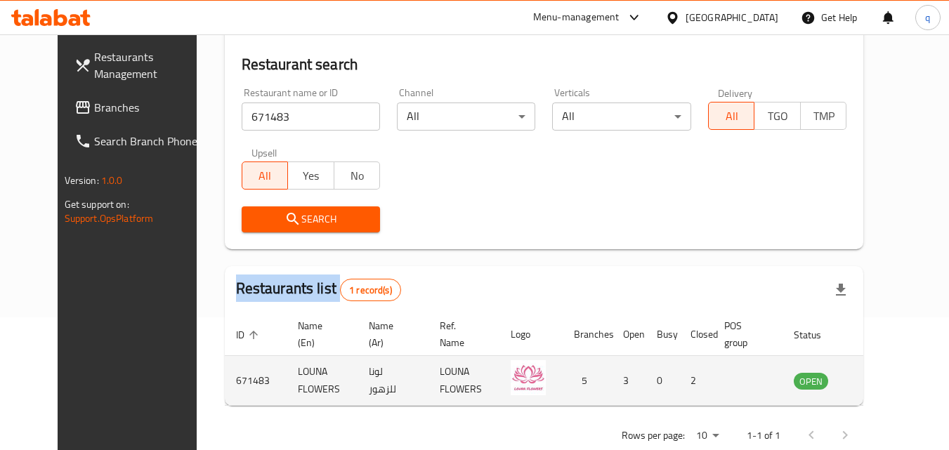
scroll to position [164, 0]
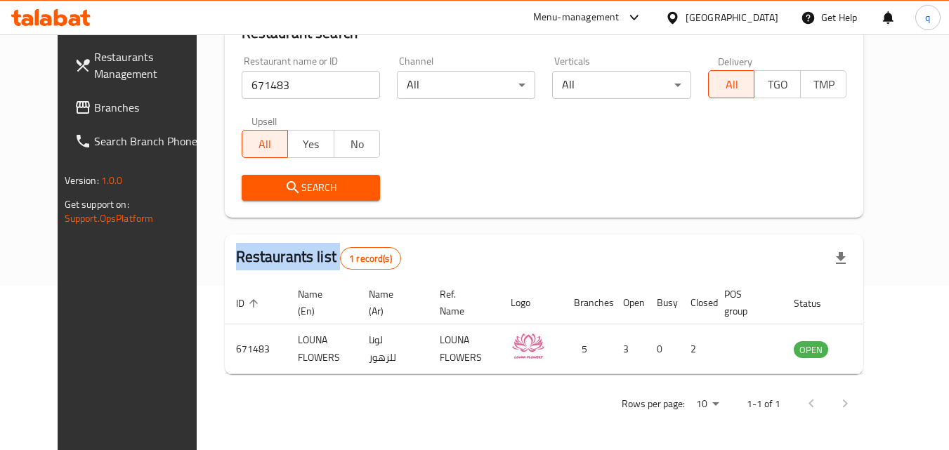
click at [78, 94] on link "Branches" at bounding box center [139, 108] width 153 height 34
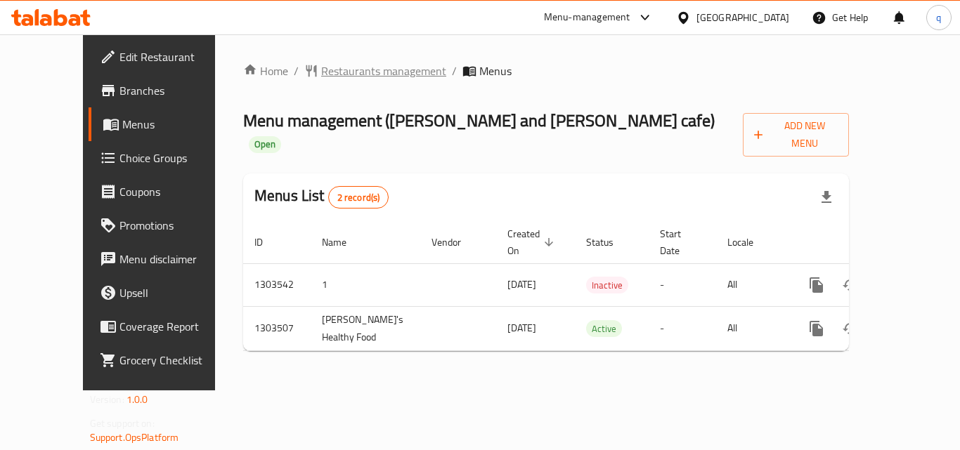
click at [321, 72] on span "Restaurants management" at bounding box center [383, 71] width 125 height 17
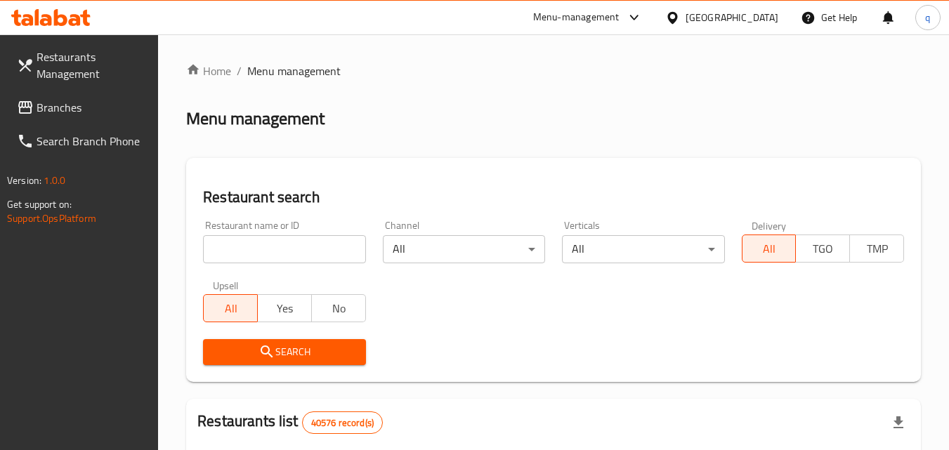
click at [270, 249] on input "search" at bounding box center [284, 249] width 162 height 28
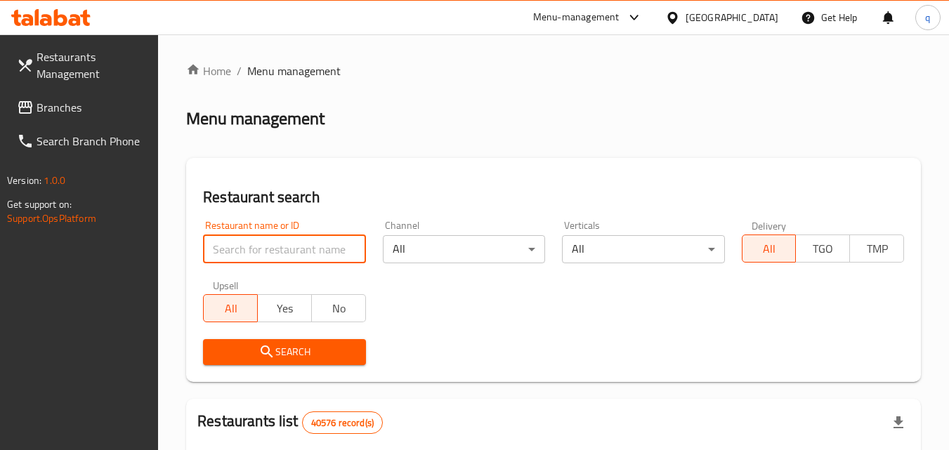
paste input "702421"
type input "702421"
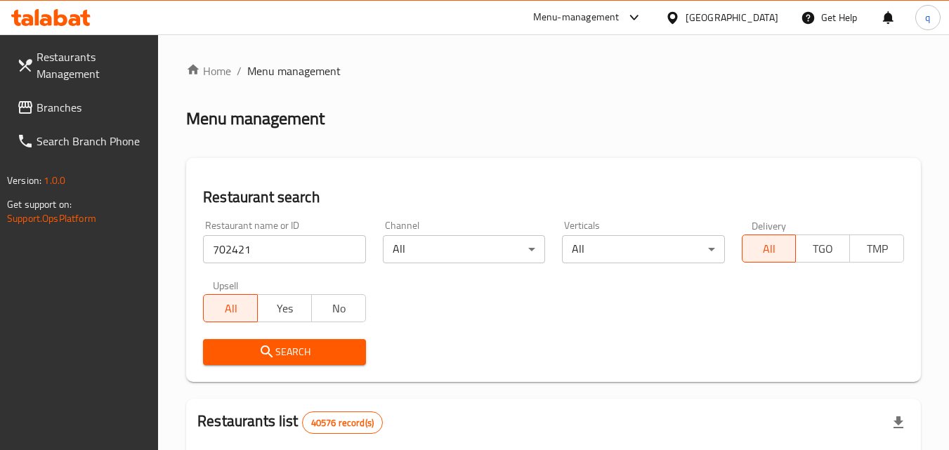
click at [275, 342] on button "Search" at bounding box center [284, 352] width 162 height 26
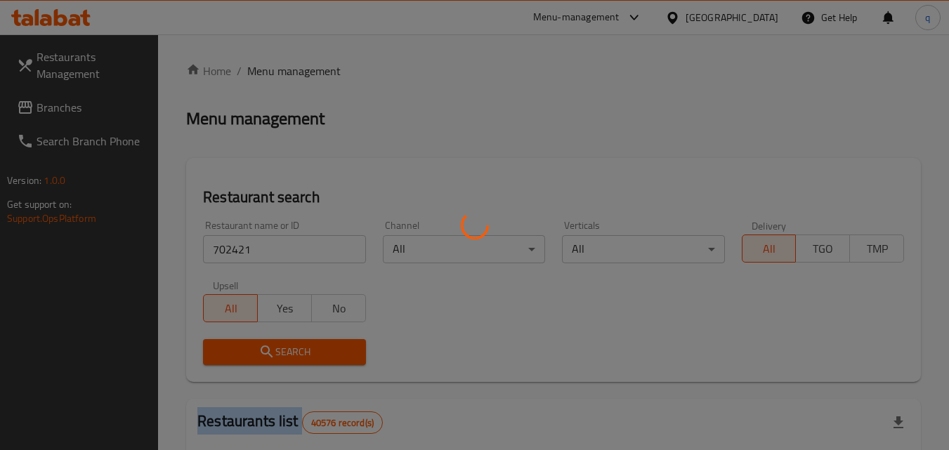
click at [275, 342] on div at bounding box center [474, 225] width 949 height 450
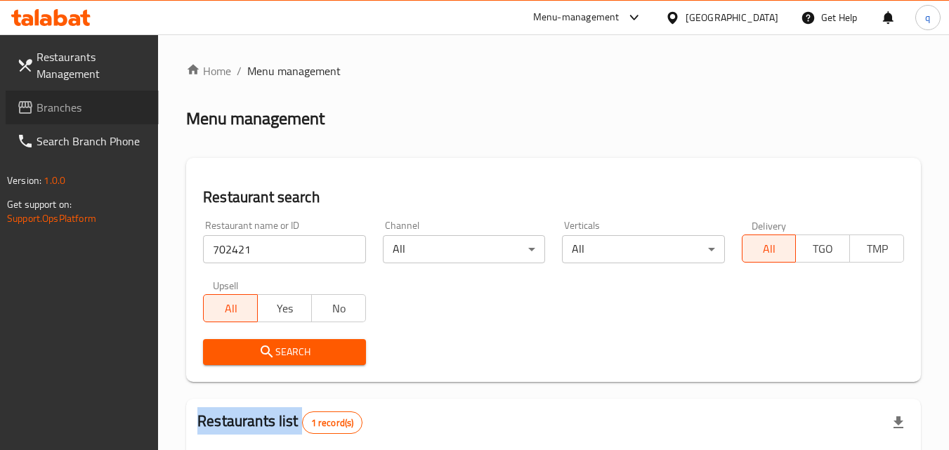
click at [61, 114] on span "Branches" at bounding box center [92, 107] width 111 height 17
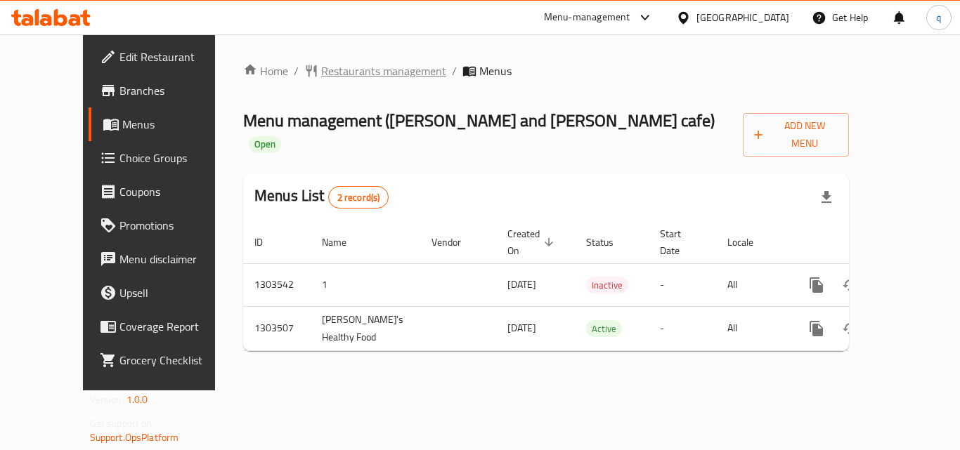
click at [343, 72] on span "Restaurants management" at bounding box center [383, 71] width 125 height 17
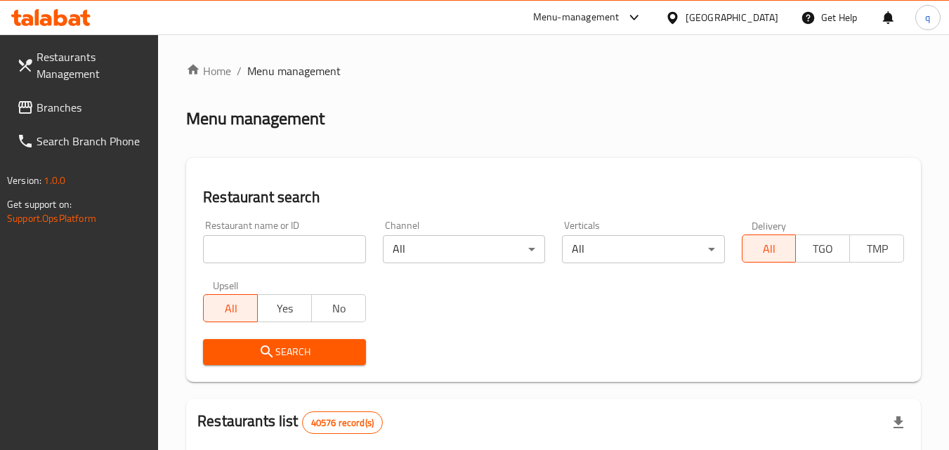
click at [292, 252] on input "search" at bounding box center [284, 249] width 162 height 28
paste input "702421"
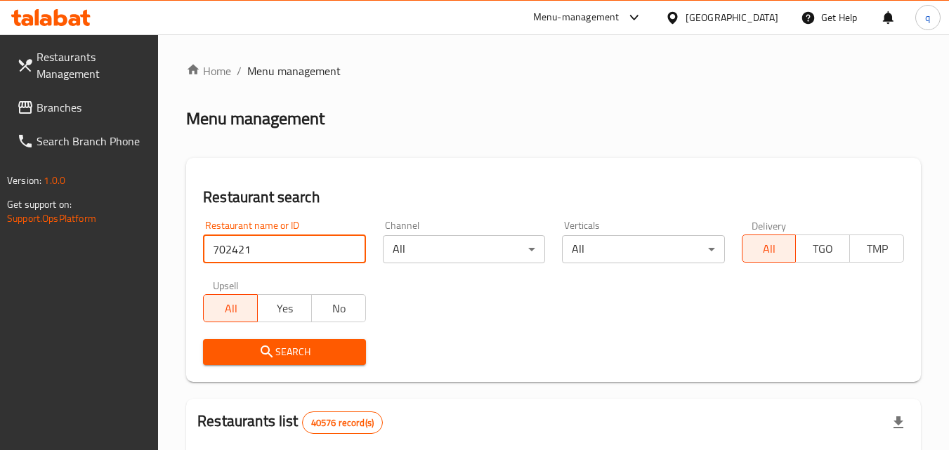
type input "702421"
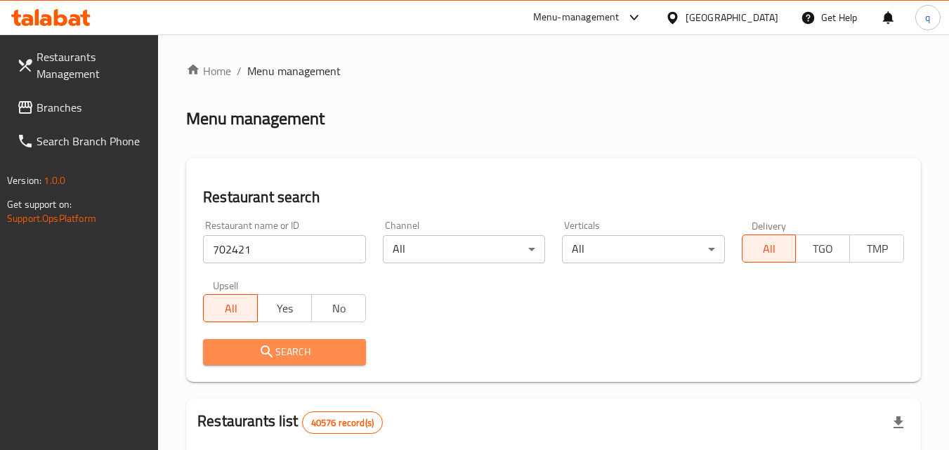
click at [287, 346] on span "Search" at bounding box center [284, 353] width 140 height 18
click at [287, 346] on div at bounding box center [474, 225] width 949 height 450
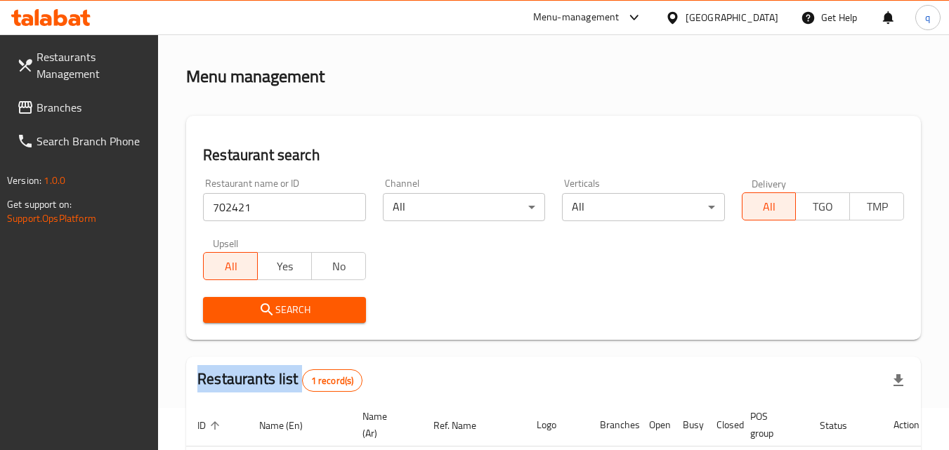
scroll to position [164, 0]
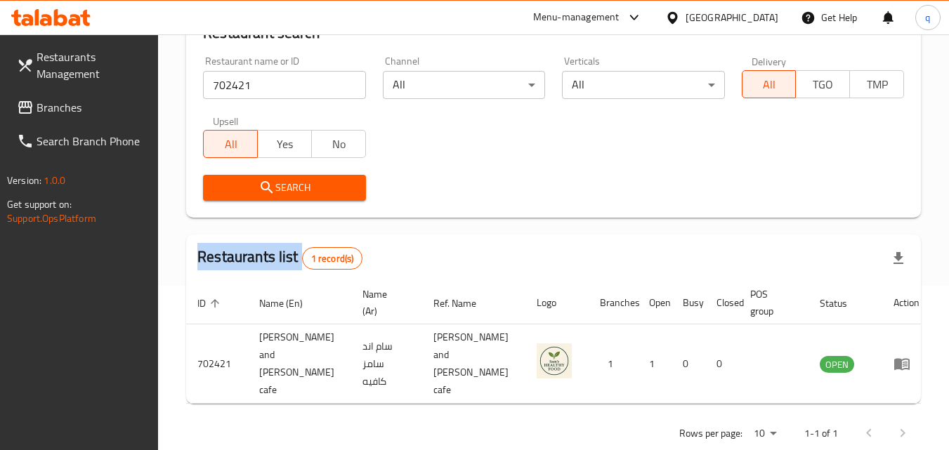
click at [79, 111] on span "Branches" at bounding box center [92, 107] width 111 height 17
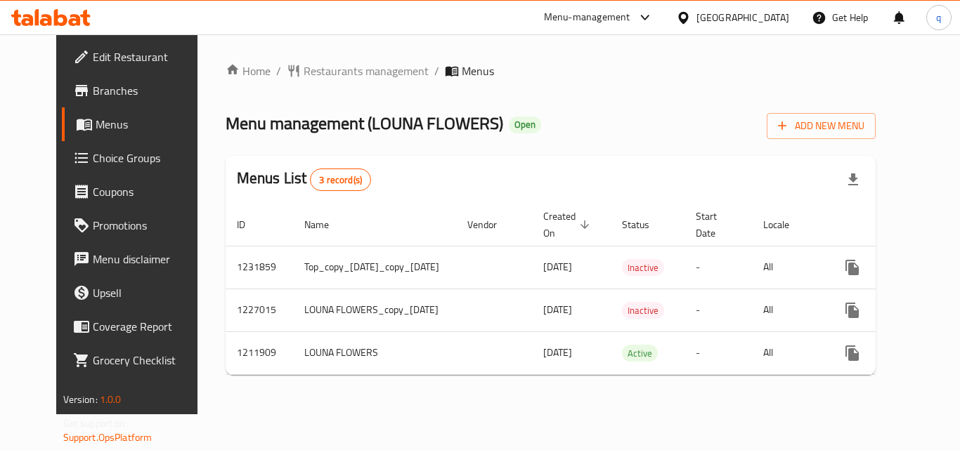
click at [321, 72] on span "Restaurants management" at bounding box center [366, 71] width 125 height 17
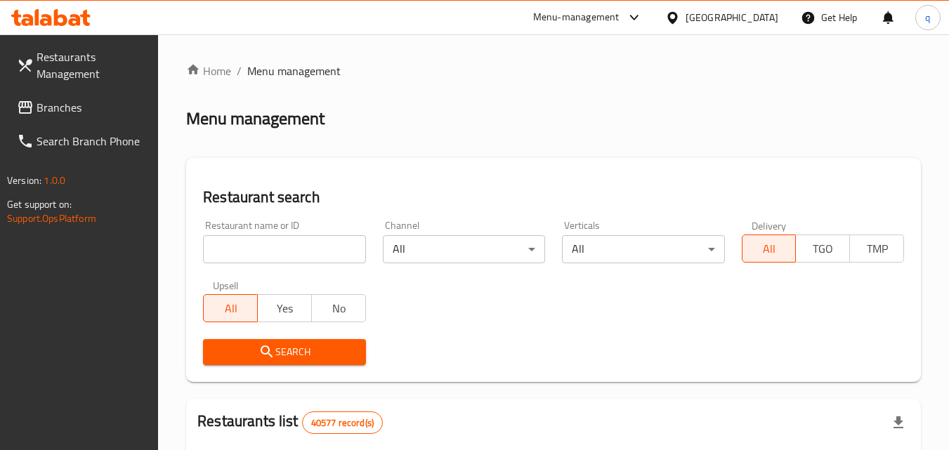
click at [292, 249] on input "search" at bounding box center [284, 249] width 162 height 28
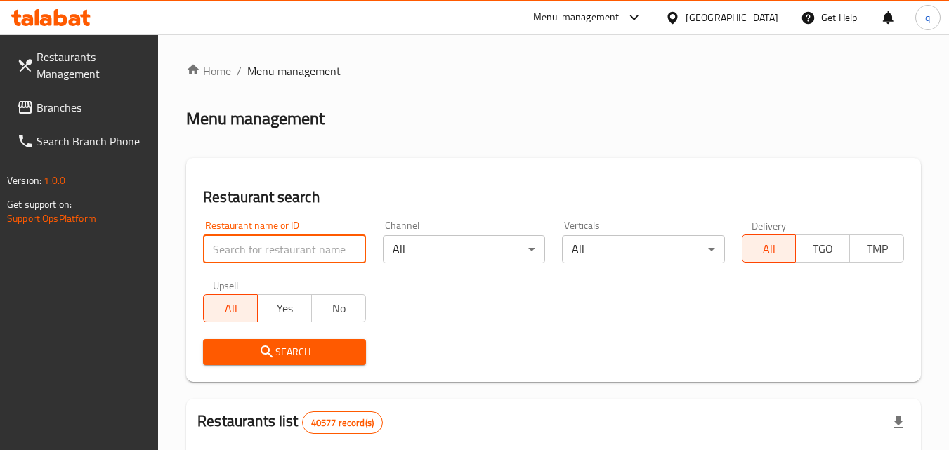
paste input "671483"
type input "671483"
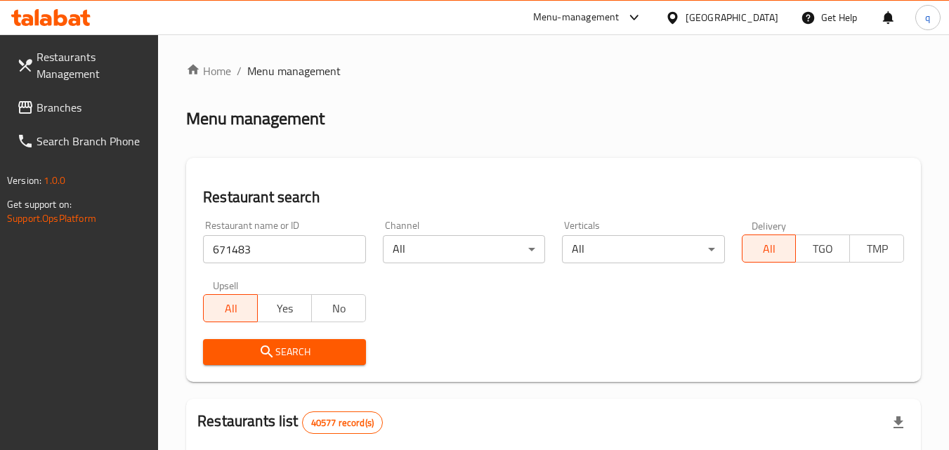
click at [285, 339] on button "Search" at bounding box center [284, 352] width 162 height 26
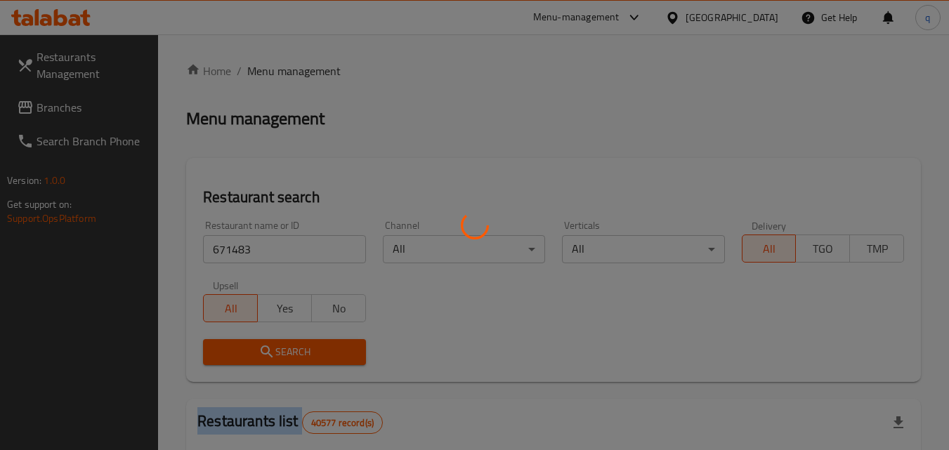
click at [285, 339] on div at bounding box center [474, 225] width 949 height 450
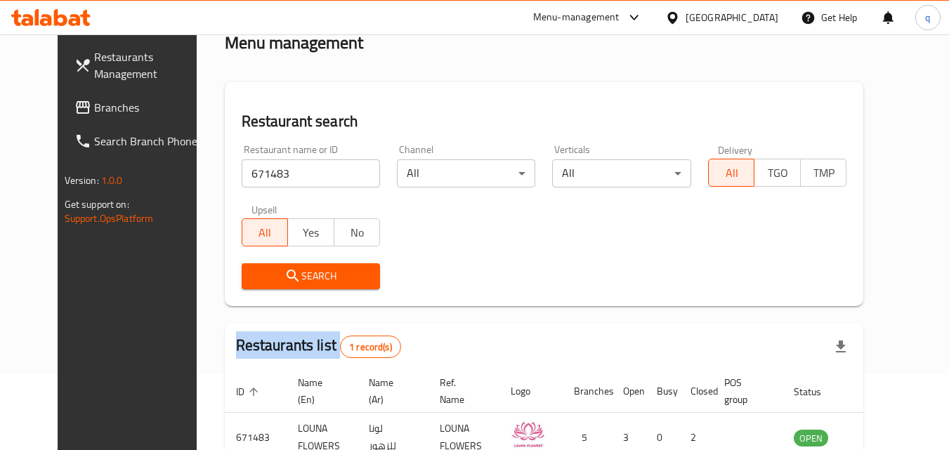
scroll to position [141, 0]
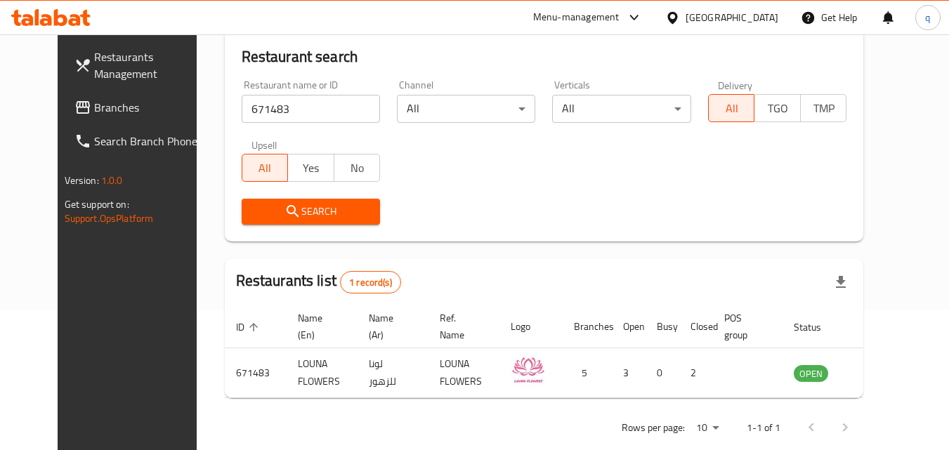
click at [709, 15] on div "[GEOGRAPHIC_DATA]" at bounding box center [732, 17] width 93 height 15
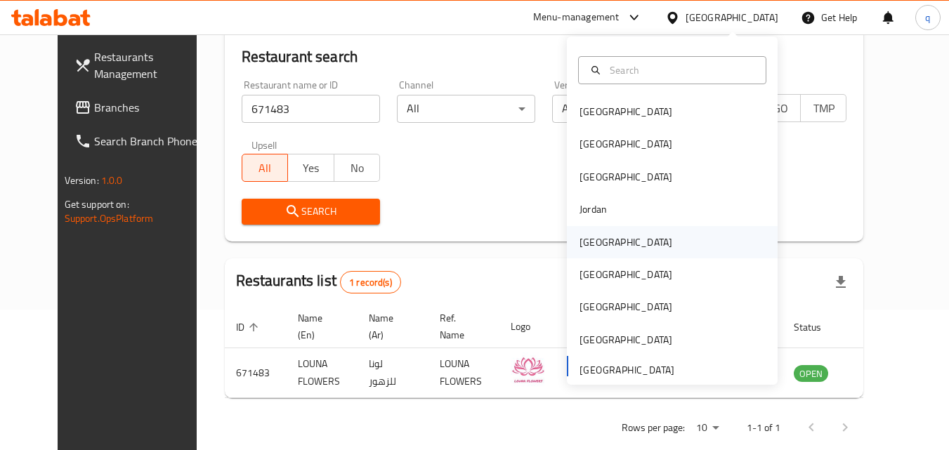
click at [599, 243] on div "[GEOGRAPHIC_DATA]" at bounding box center [625, 242] width 115 height 32
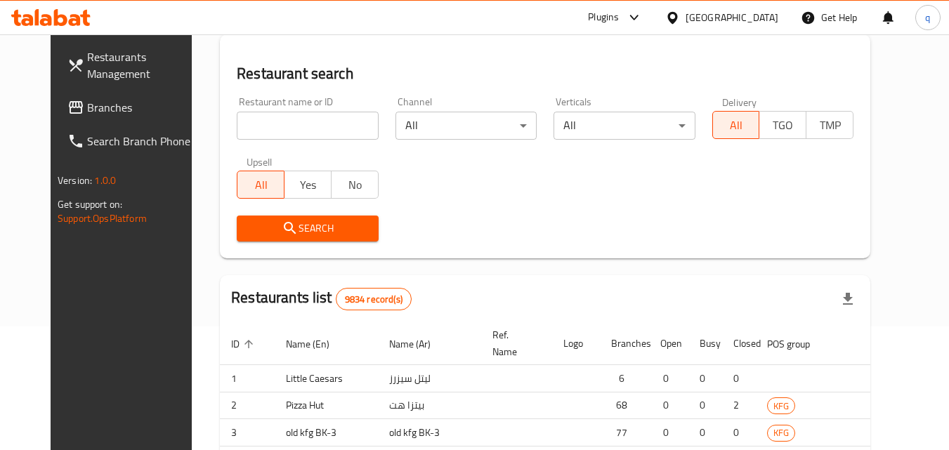
scroll to position [141, 0]
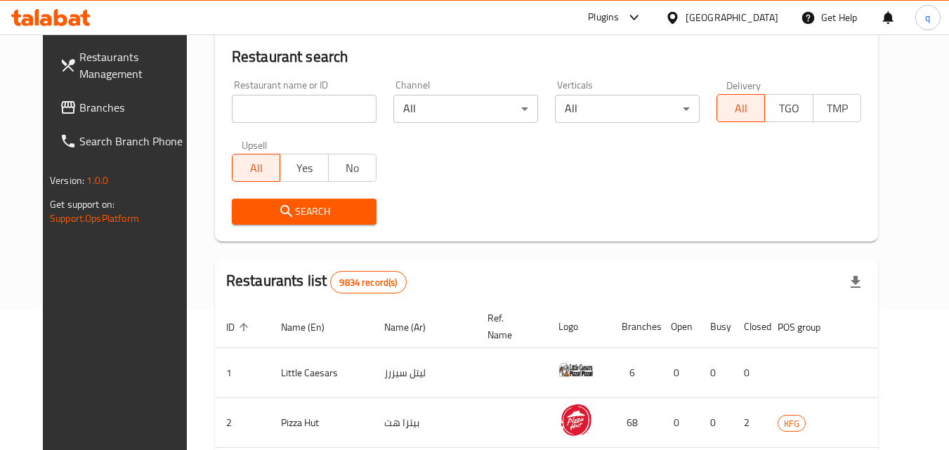
click at [79, 107] on span "Branches" at bounding box center [134, 107] width 111 height 17
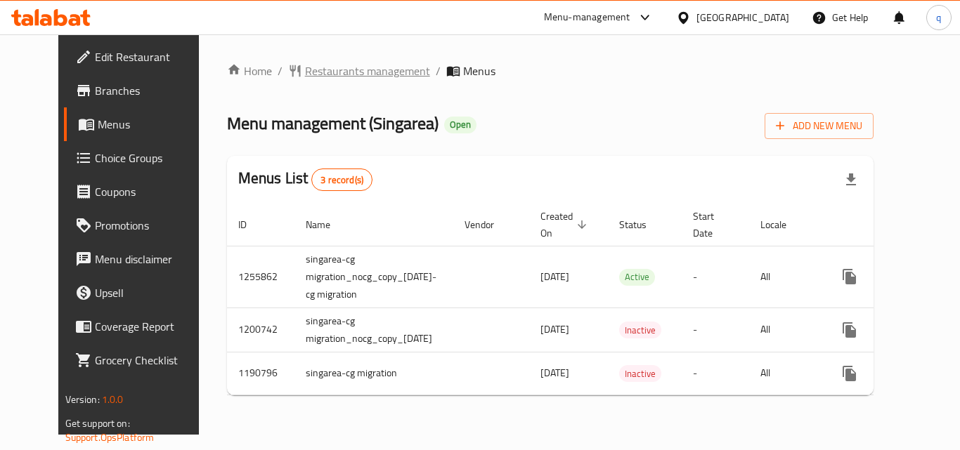
click at [318, 75] on span "Restaurants management" at bounding box center [367, 71] width 125 height 17
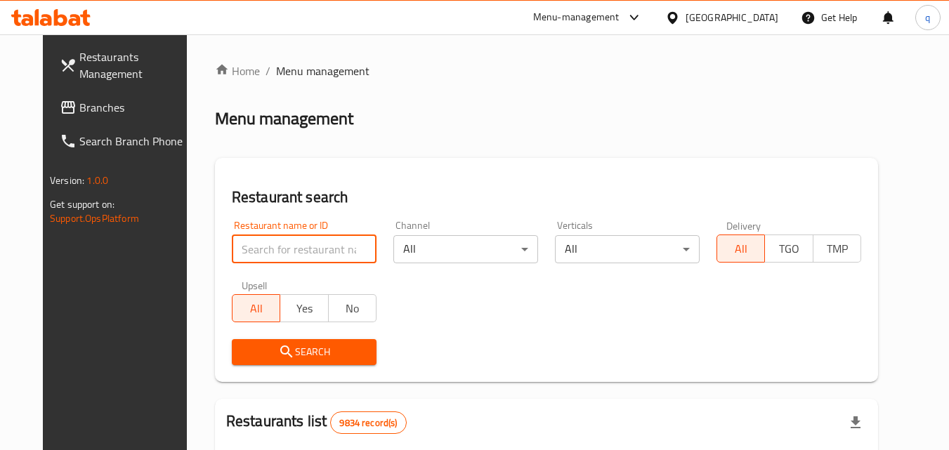
click at [267, 250] on input "search" at bounding box center [304, 249] width 145 height 28
paste input "623221"
type input "623221"
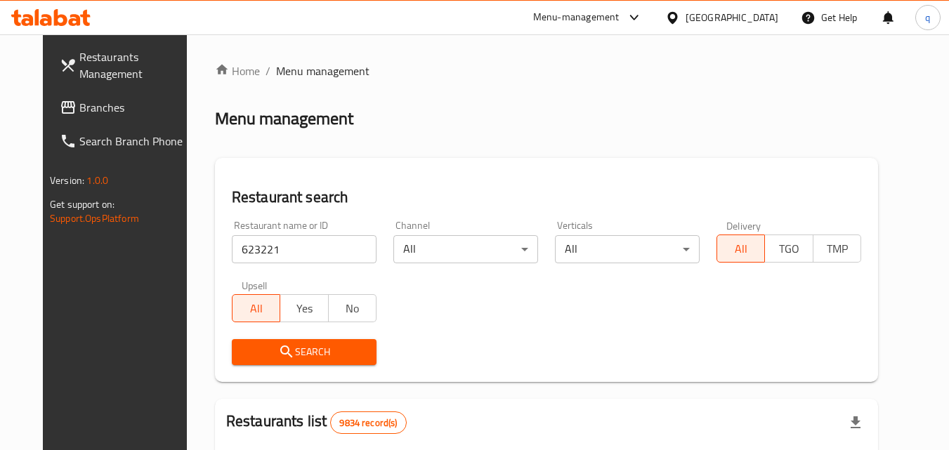
click at [260, 344] on span "Search" at bounding box center [304, 353] width 122 height 18
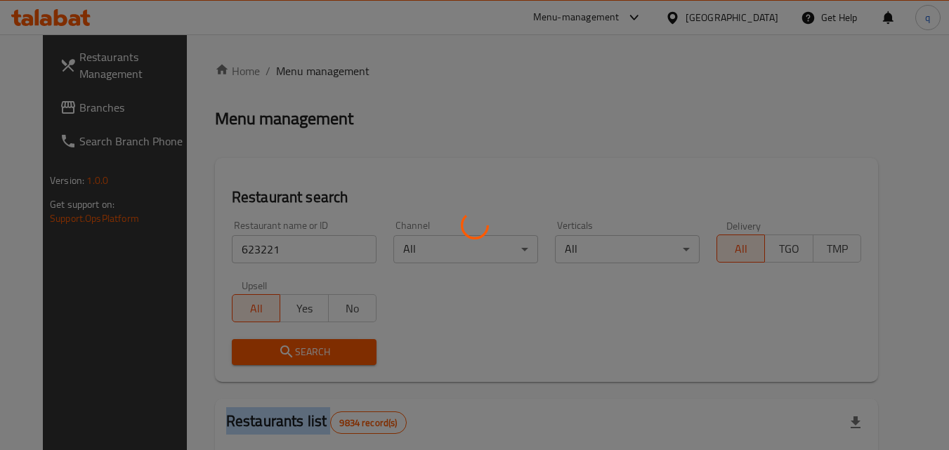
click at [260, 343] on div at bounding box center [474, 225] width 949 height 450
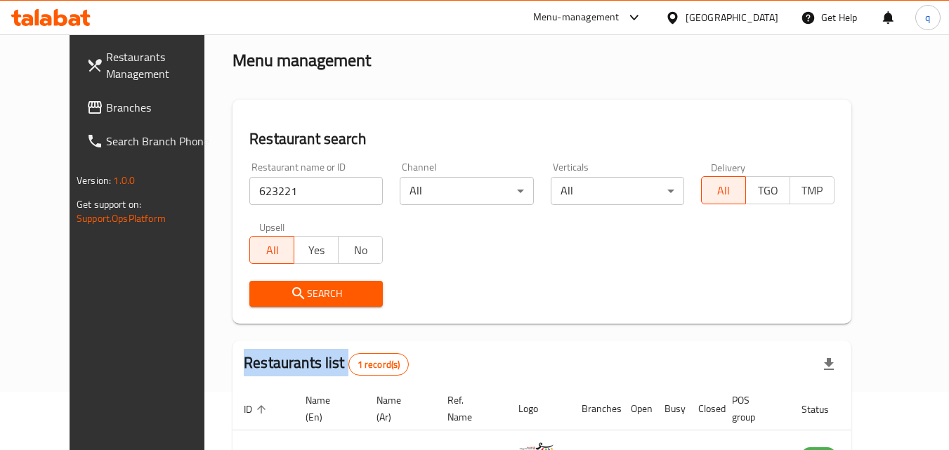
scroll to position [164, 0]
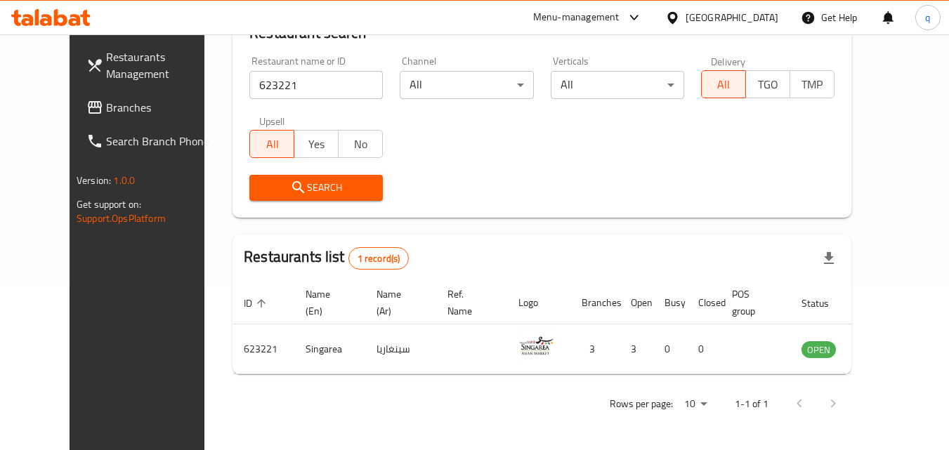
click at [754, 18] on div "[GEOGRAPHIC_DATA]" at bounding box center [732, 17] width 93 height 15
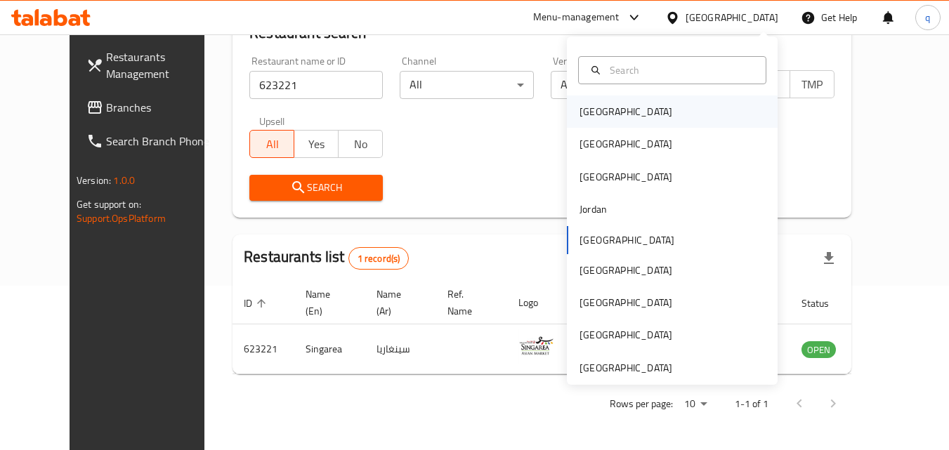
click at [618, 103] on div "[GEOGRAPHIC_DATA]" at bounding box center [672, 112] width 211 height 32
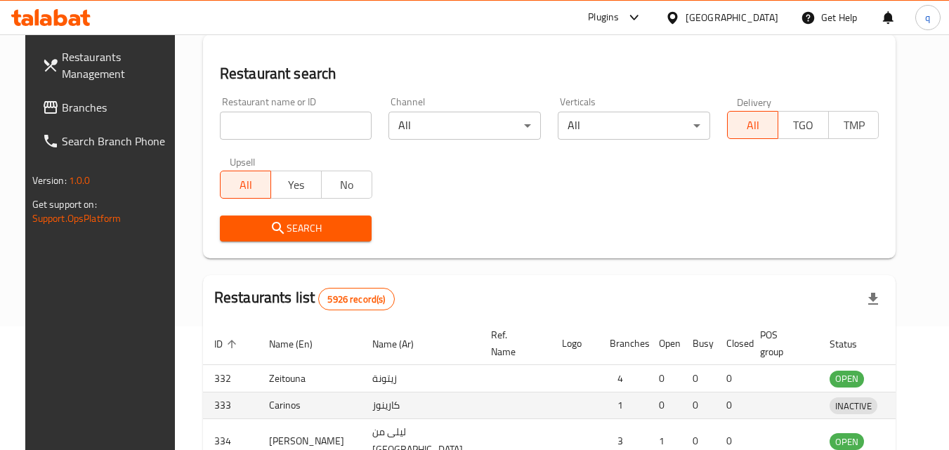
scroll to position [164, 0]
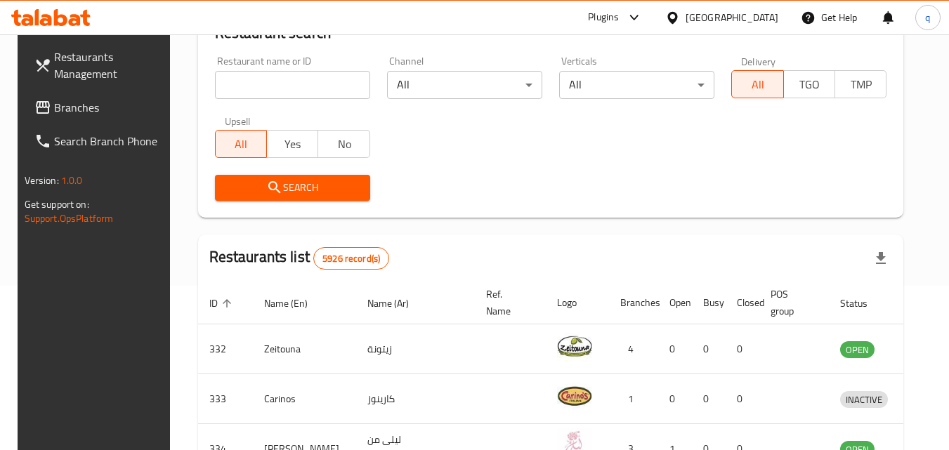
click at [74, 100] on span "Branches" at bounding box center [109, 107] width 111 height 17
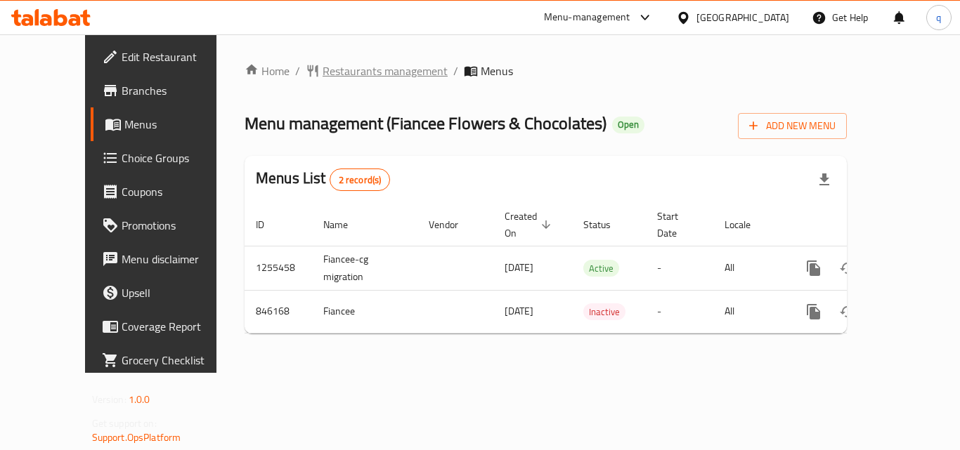
click at [331, 72] on span "Restaurants management" at bounding box center [384, 71] width 125 height 17
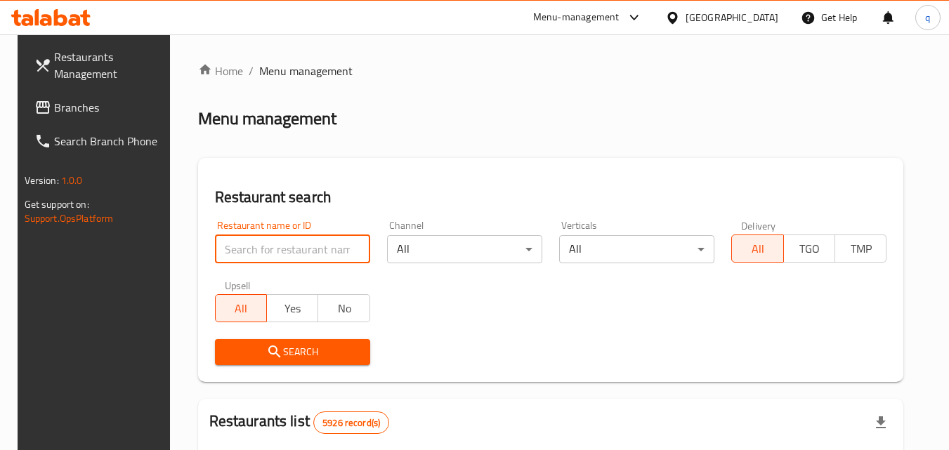
click at [273, 255] on input "search" at bounding box center [292, 249] width 155 height 28
paste input "656263"
type input "656263"
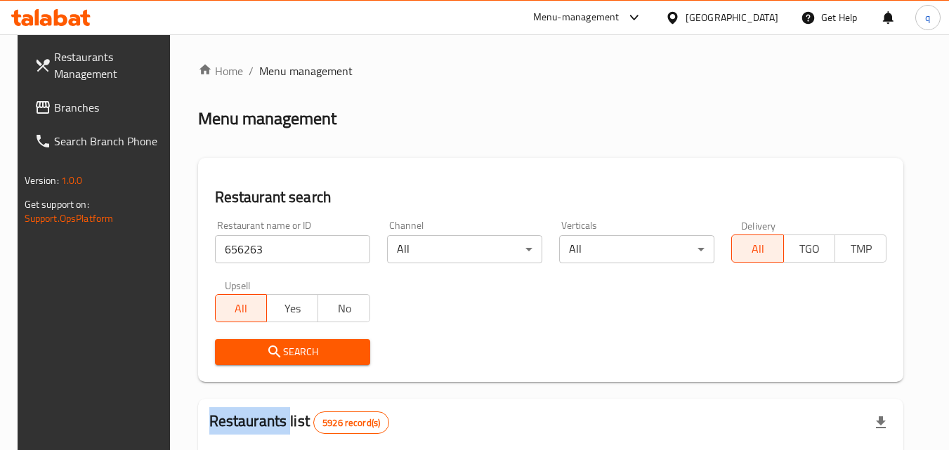
click at [269, 338] on div "Search" at bounding box center [293, 352] width 172 height 43
click at [269, 339] on button "Search" at bounding box center [292, 352] width 155 height 26
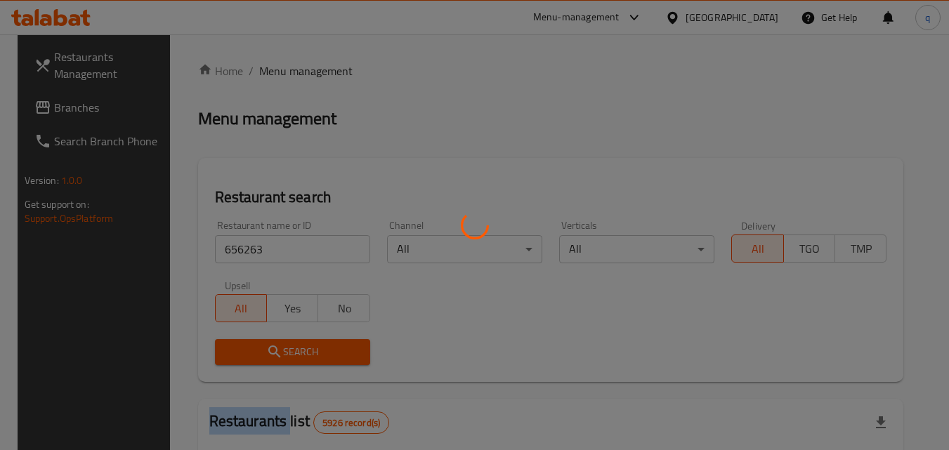
click at [269, 339] on div at bounding box center [474, 225] width 949 height 450
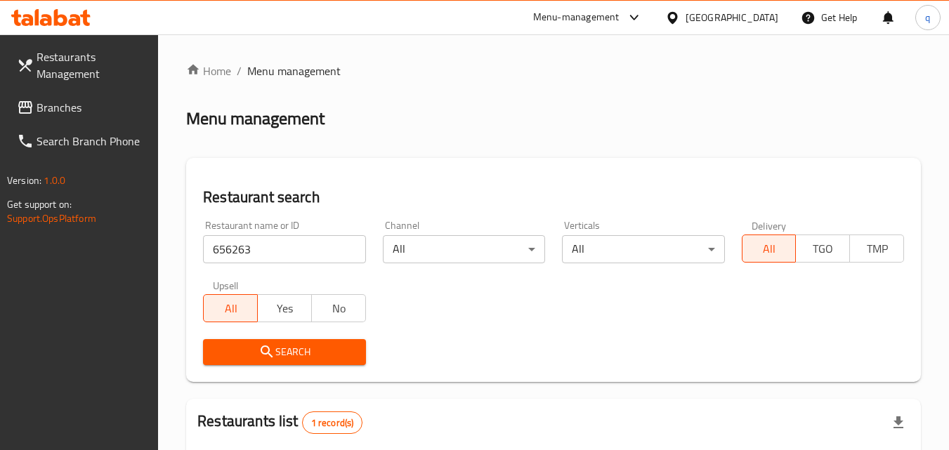
click at [750, 17] on div "[GEOGRAPHIC_DATA]" at bounding box center [732, 17] width 93 height 15
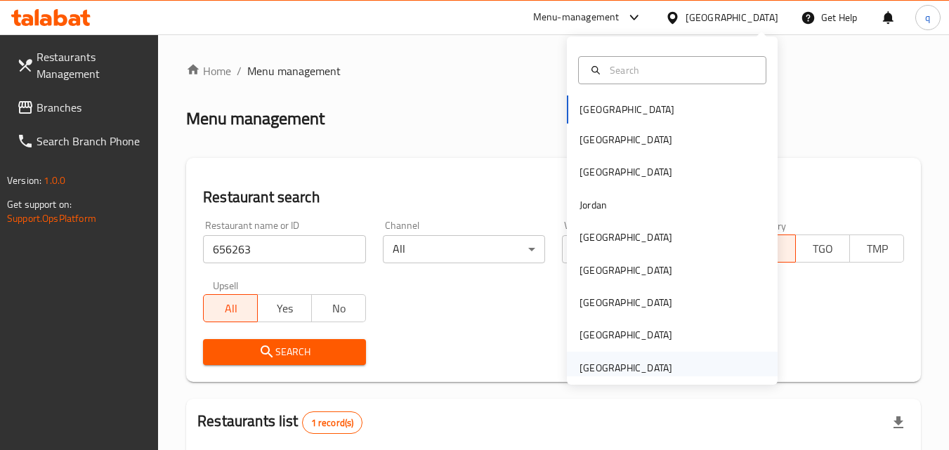
click at [636, 369] on div "[GEOGRAPHIC_DATA]" at bounding box center [626, 367] width 93 height 15
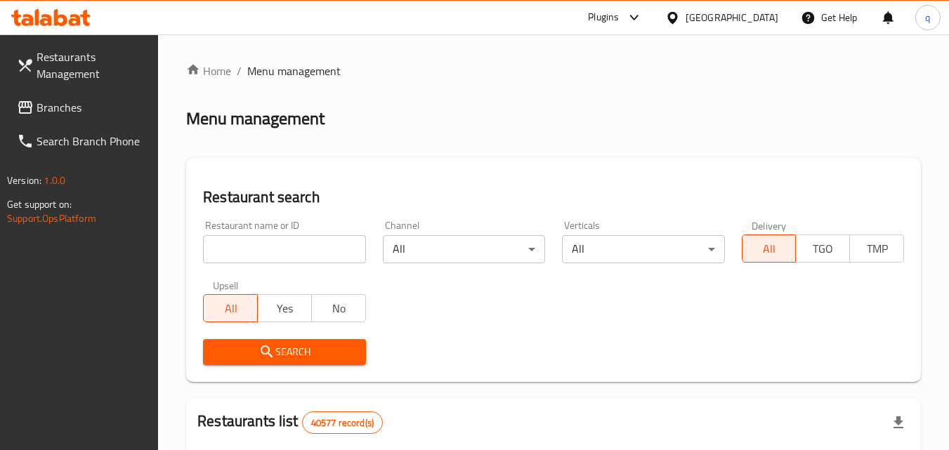
click at [64, 111] on span "Branches" at bounding box center [92, 107] width 111 height 17
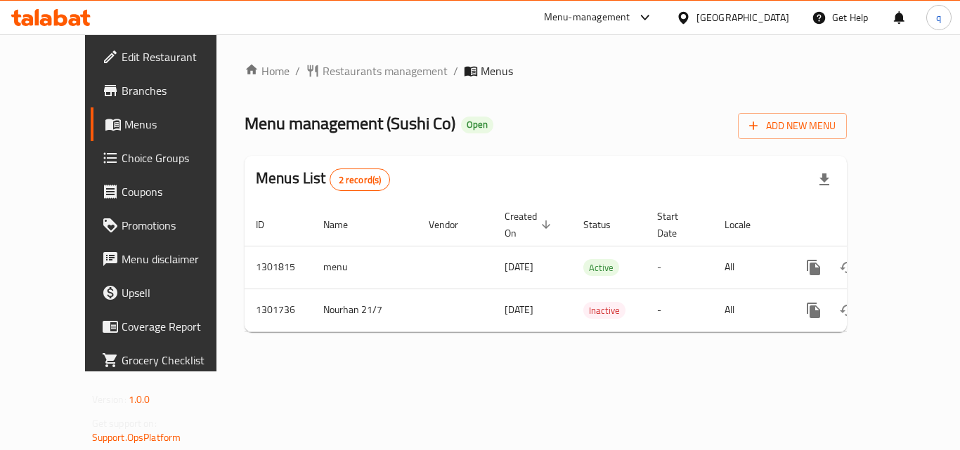
click at [322, 70] on span "Restaurants management" at bounding box center [384, 71] width 125 height 17
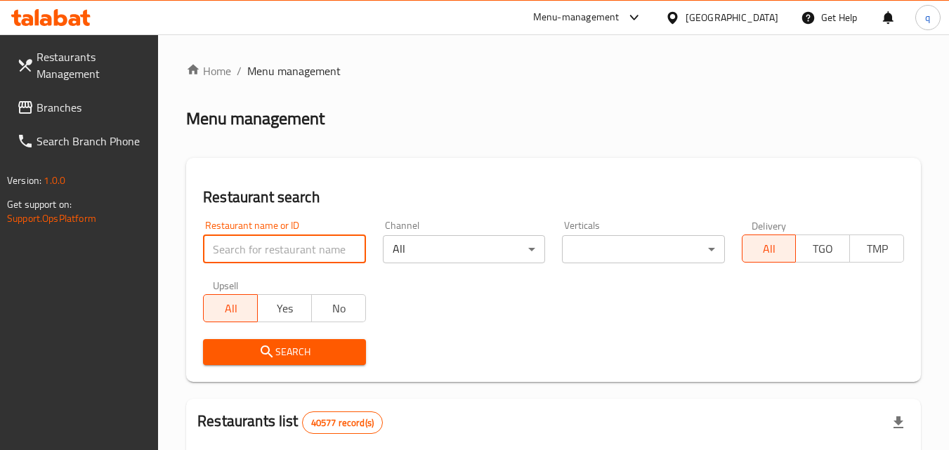
click at [263, 252] on input "search" at bounding box center [284, 249] width 162 height 28
paste input "702166"
type input "702166"
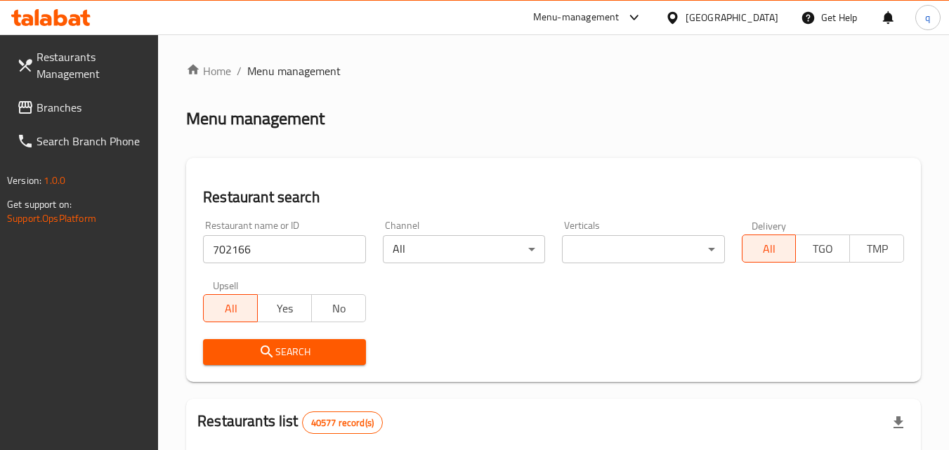
click at [254, 348] on span "Search" at bounding box center [284, 353] width 140 height 18
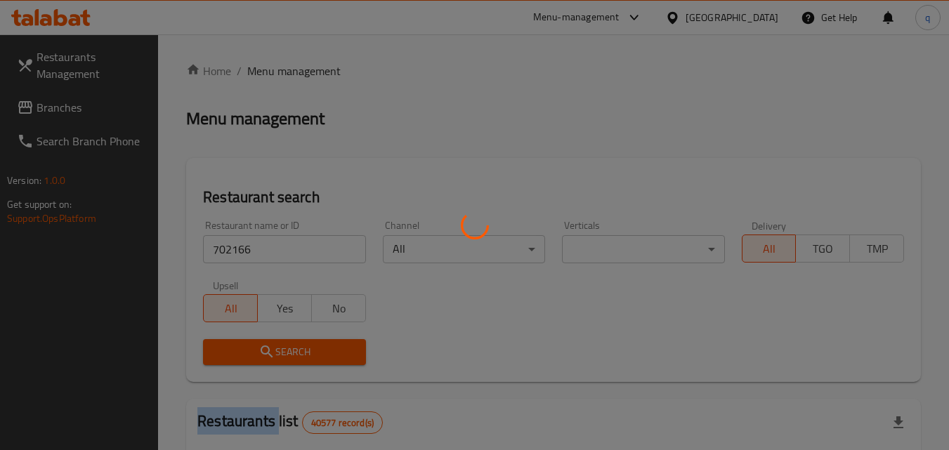
click at [254, 347] on div at bounding box center [474, 225] width 949 height 450
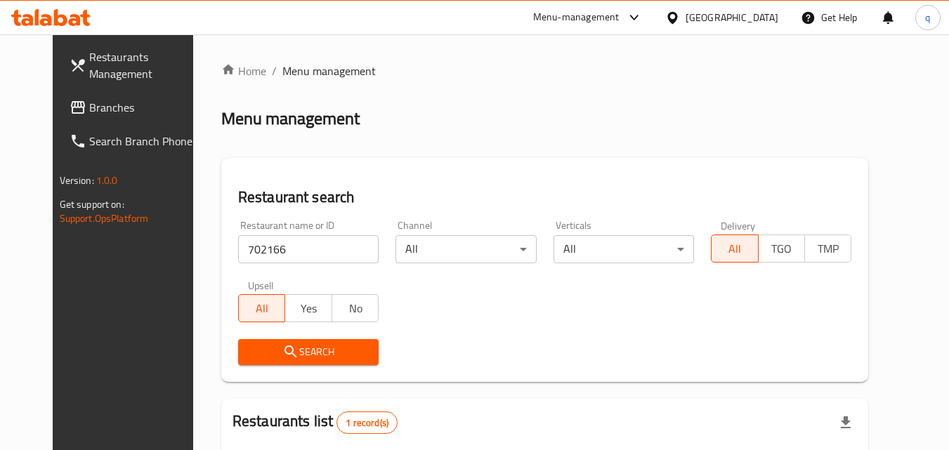
click at [707, 15] on div "United Arab Emirates" at bounding box center [732, 17] width 93 height 15
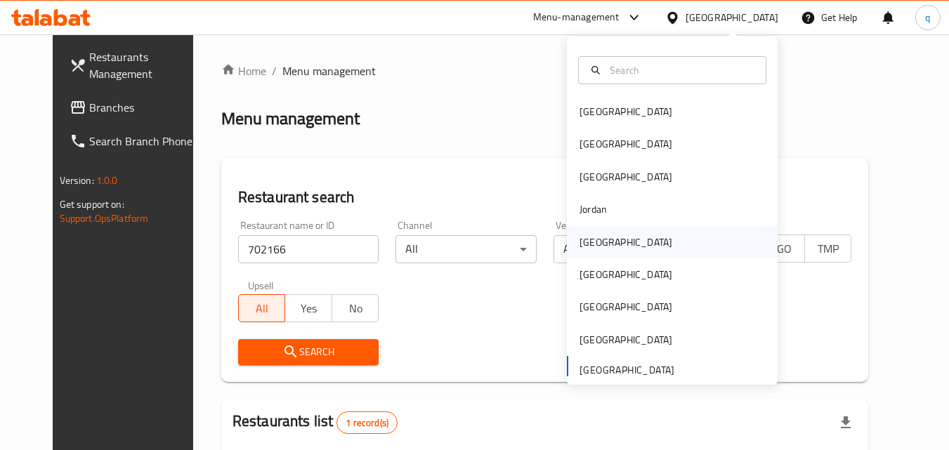
click at [587, 245] on div "[GEOGRAPHIC_DATA]" at bounding box center [626, 242] width 93 height 15
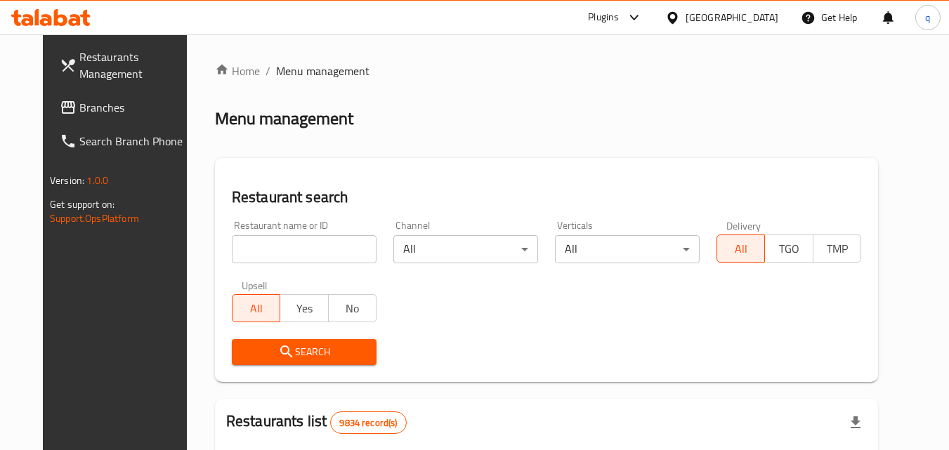
click at [114, 117] on link "Branches" at bounding box center [124, 108] width 153 height 34
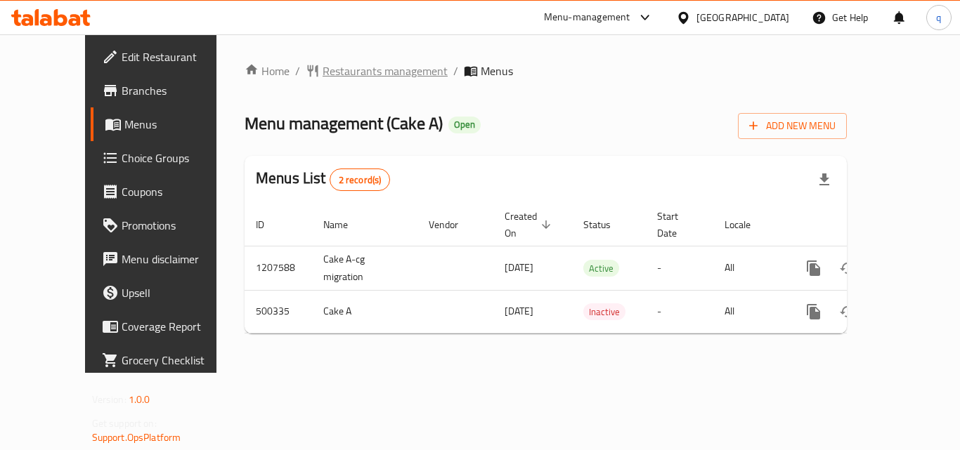
click at [322, 72] on span "Restaurants management" at bounding box center [384, 71] width 125 height 17
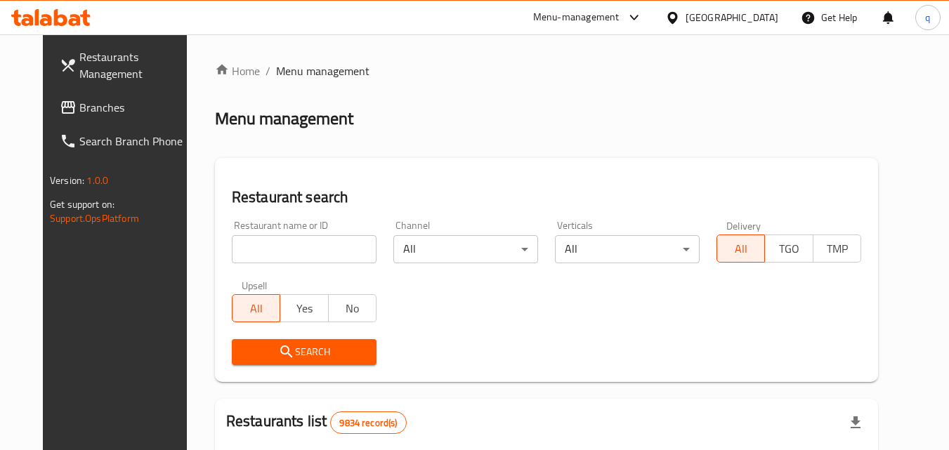
click at [285, 246] on input "search" at bounding box center [304, 249] width 145 height 28
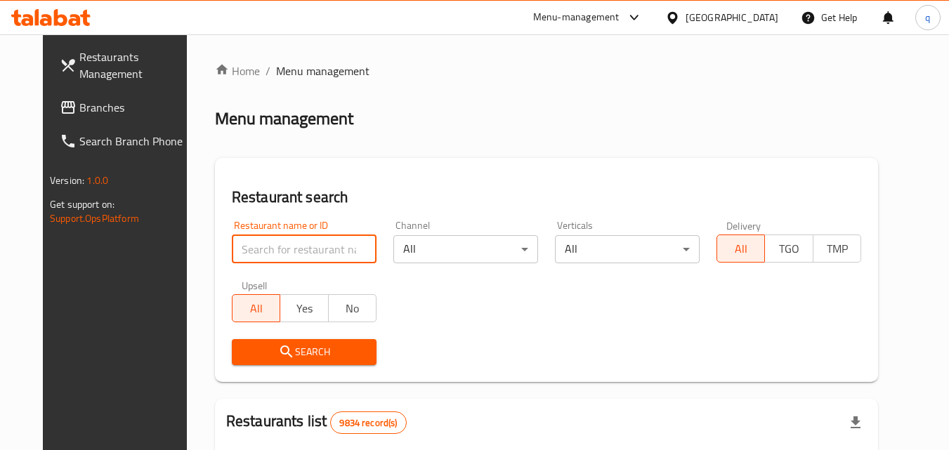
paste input "634562"
type input "634562"
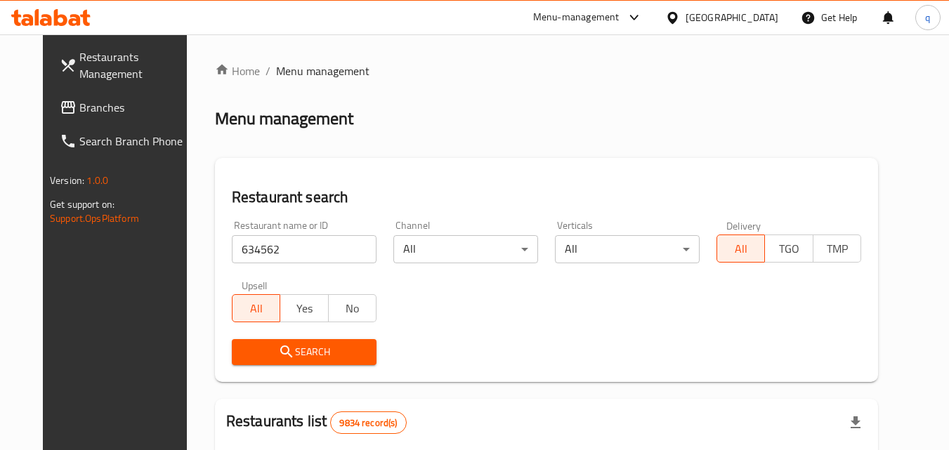
click at [271, 341] on button "Search" at bounding box center [304, 352] width 145 height 26
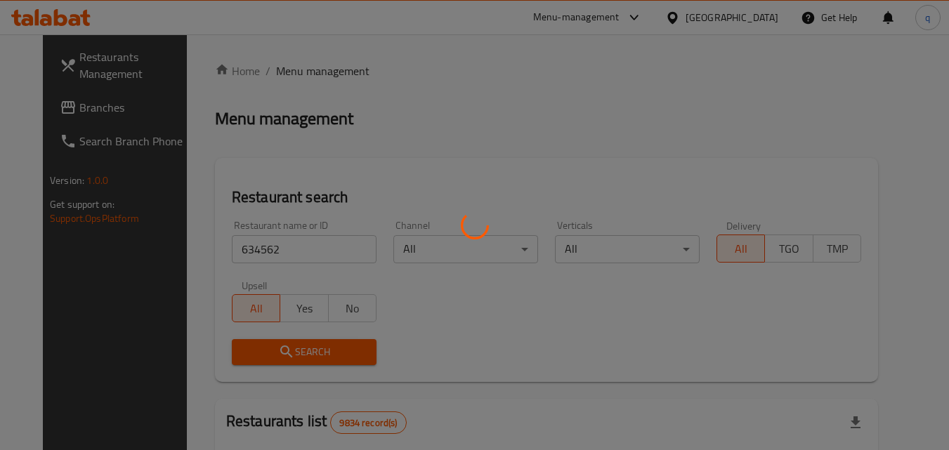
click at [271, 342] on div at bounding box center [474, 225] width 949 height 450
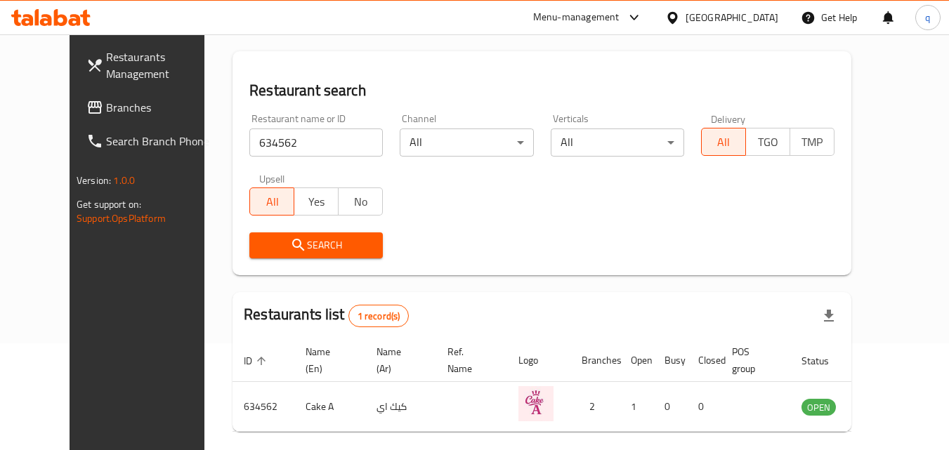
scroll to position [164, 0]
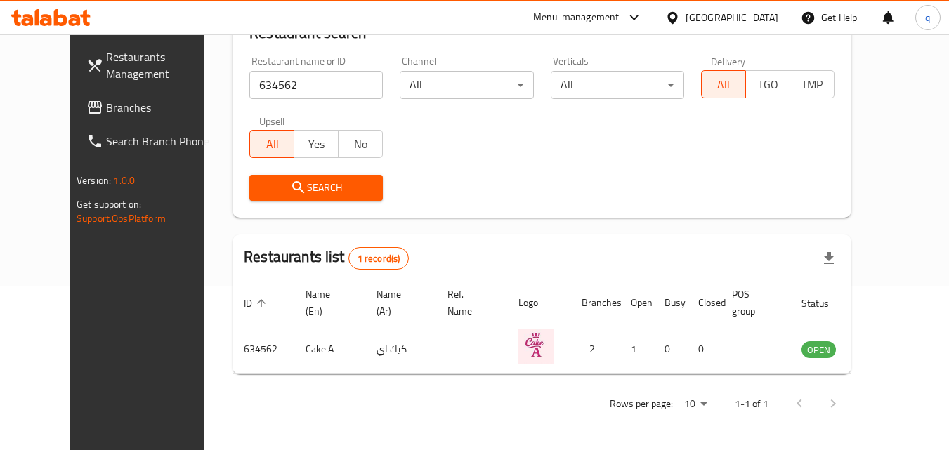
click at [112, 113] on span "Branches" at bounding box center [161, 107] width 111 height 17
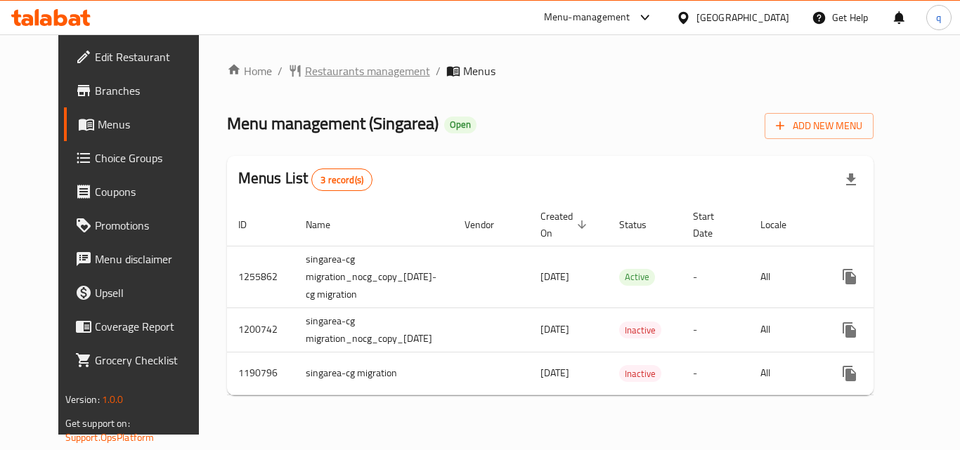
click at [322, 68] on span "Restaurants management" at bounding box center [367, 71] width 125 height 17
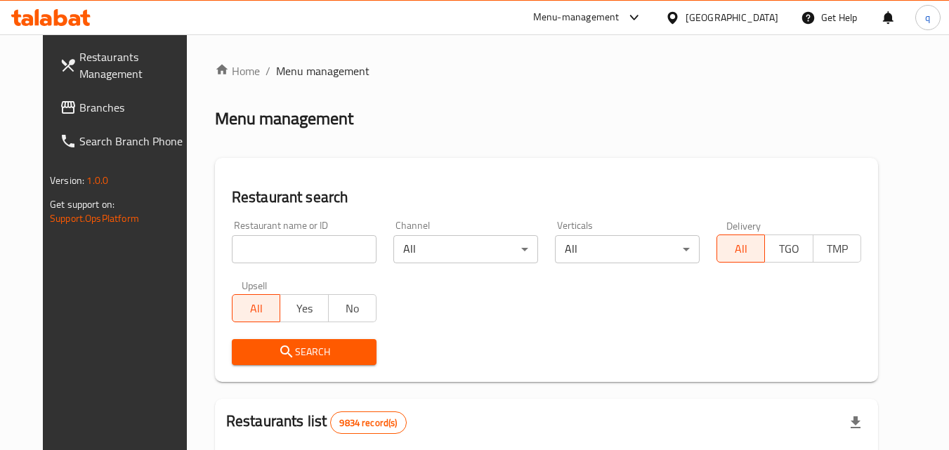
drag, startPoint x: 289, startPoint y: 246, endPoint x: 288, endPoint y: 258, distance: 12.0
click at [289, 246] on input "search" at bounding box center [304, 249] width 145 height 28
paste input "623221"
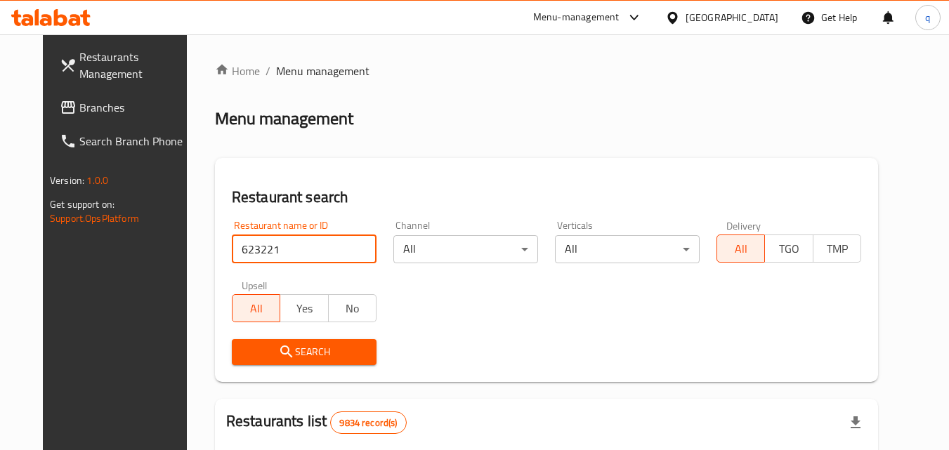
click at [284, 256] on input "623221" at bounding box center [304, 249] width 145 height 28
paste input "search"
type input "623221"
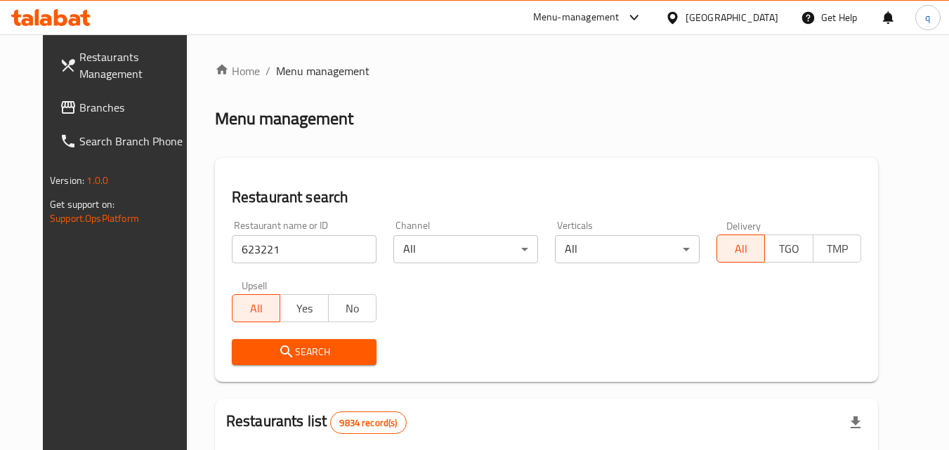
click at [278, 348] on icon "submit" at bounding box center [286, 352] width 17 height 17
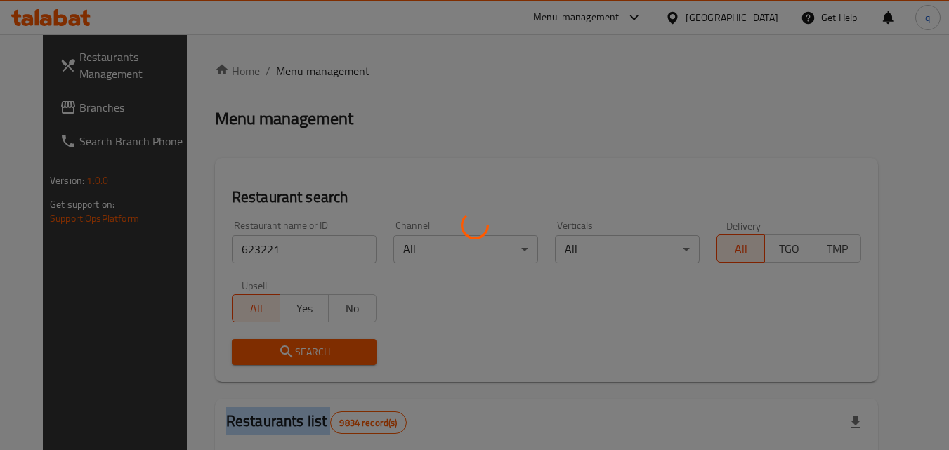
click at [273, 348] on div at bounding box center [474, 225] width 949 height 450
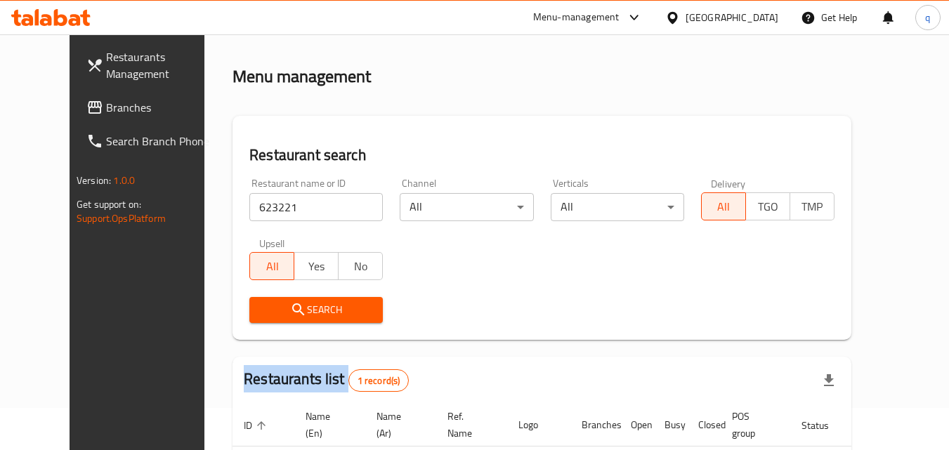
scroll to position [164, 0]
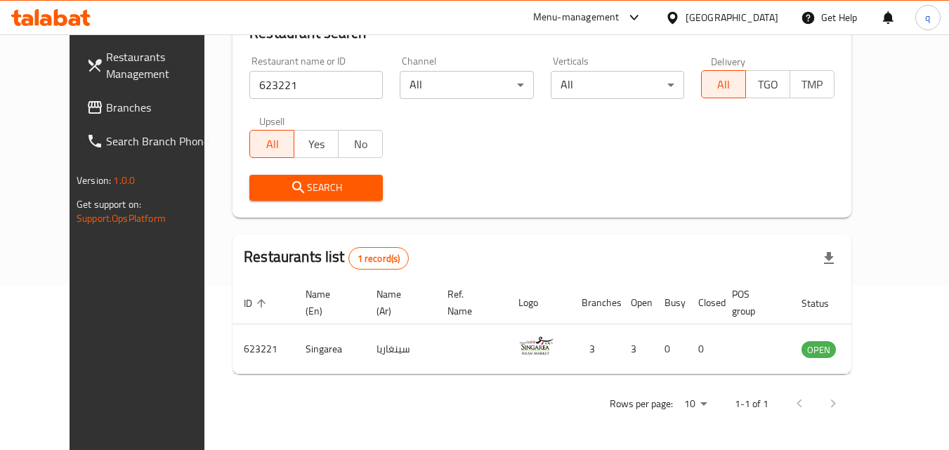
click at [758, 17] on div "Kuwait" at bounding box center [732, 17] width 93 height 15
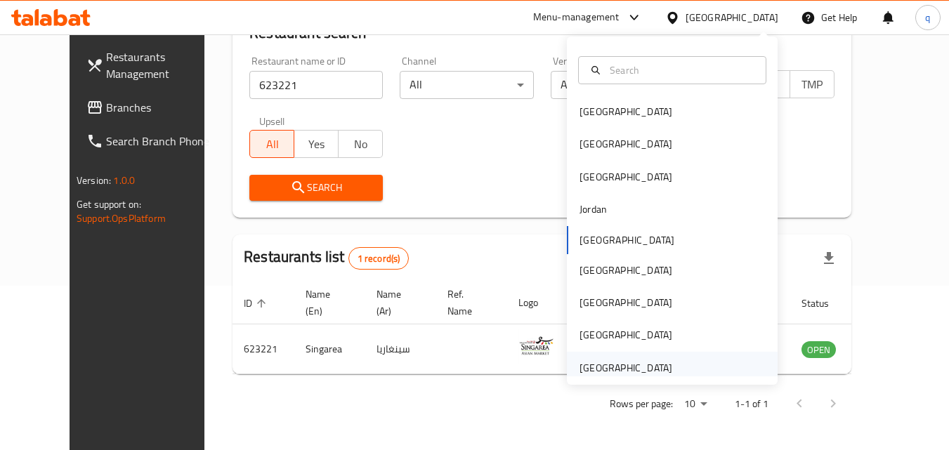
click at [594, 375] on div "[GEOGRAPHIC_DATA]" at bounding box center [626, 367] width 93 height 15
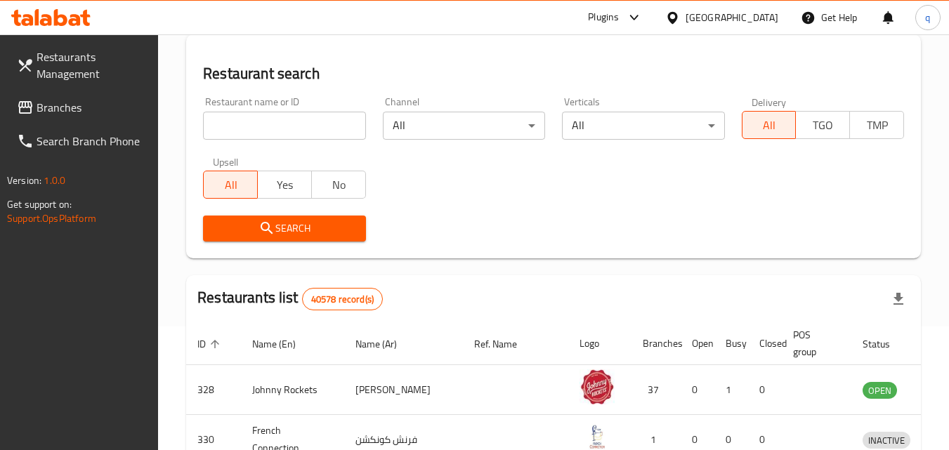
scroll to position [164, 0]
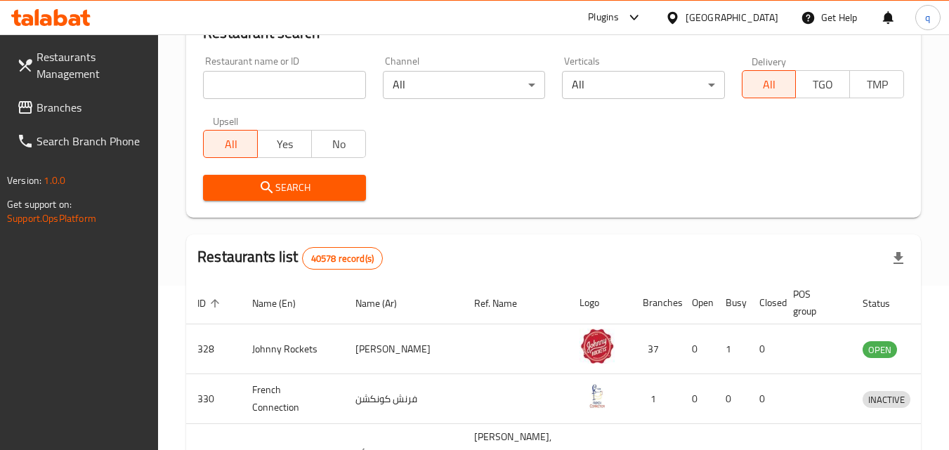
click at [60, 116] on span "Branches" at bounding box center [92, 107] width 111 height 17
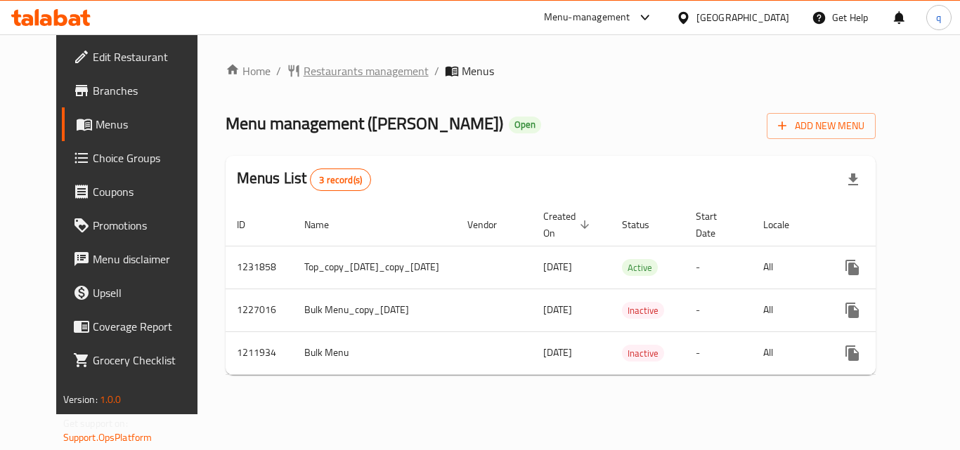
click at [321, 73] on span "Restaurants management" at bounding box center [366, 71] width 125 height 17
click at [323, 69] on span "Restaurants management" at bounding box center [366, 71] width 125 height 17
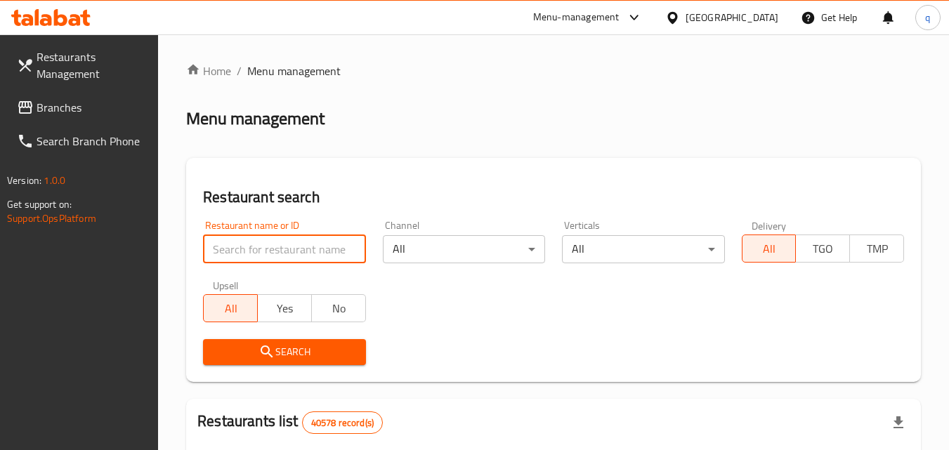
click at [283, 252] on input "search" at bounding box center [284, 249] width 162 height 28
paste input "671506"
type input "671506"
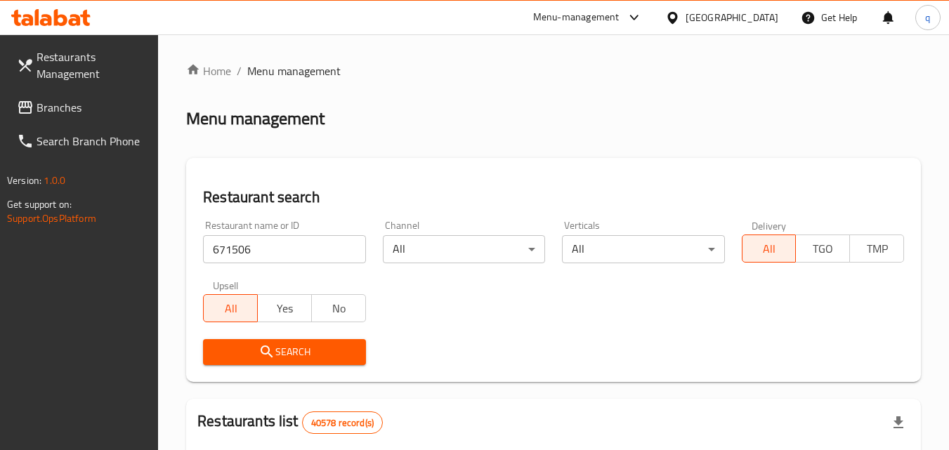
click at [261, 342] on button "Search" at bounding box center [284, 352] width 162 height 26
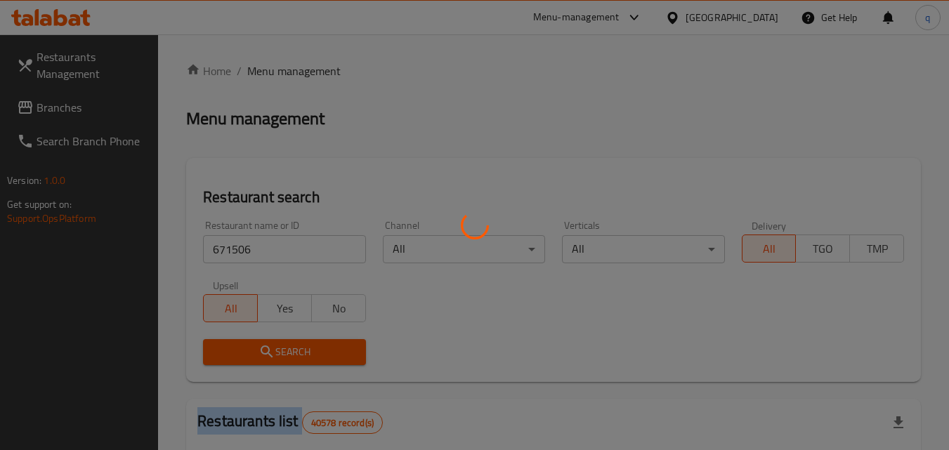
click at [261, 342] on div at bounding box center [474, 225] width 949 height 450
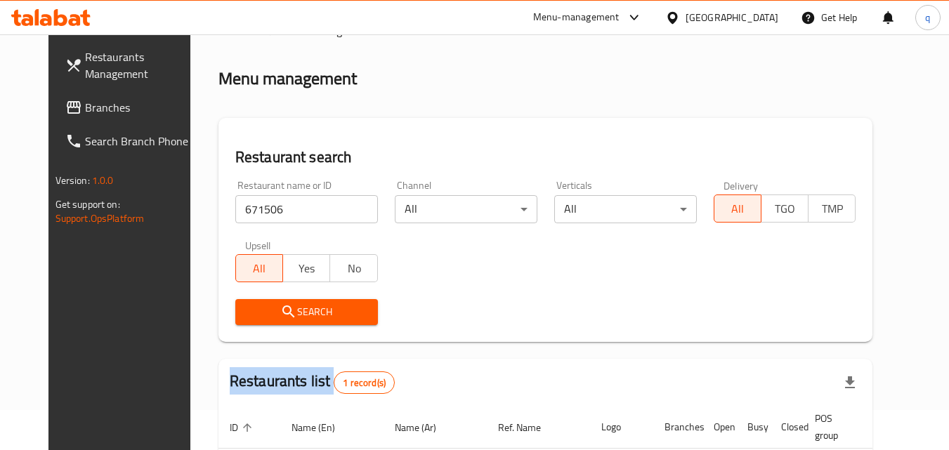
scroll to position [164, 0]
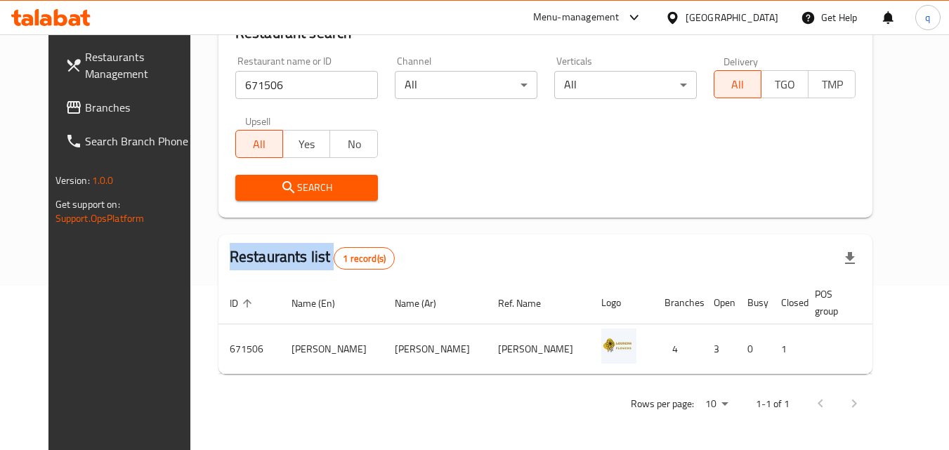
drag, startPoint x: 104, startPoint y: 123, endPoint x: 98, endPoint y: 116, distance: 9.5
click at [102, 122] on link "Branches" at bounding box center [130, 108] width 153 height 34
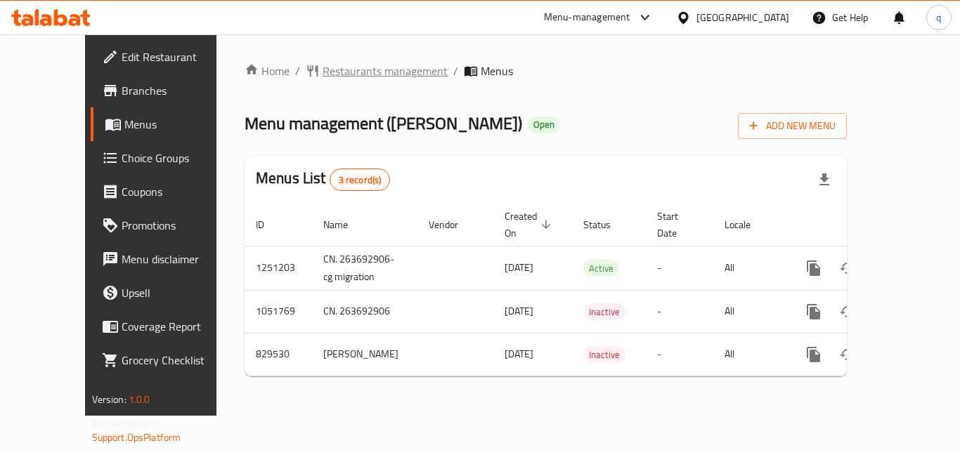
click at [327, 76] on span "Restaurants management" at bounding box center [384, 71] width 125 height 17
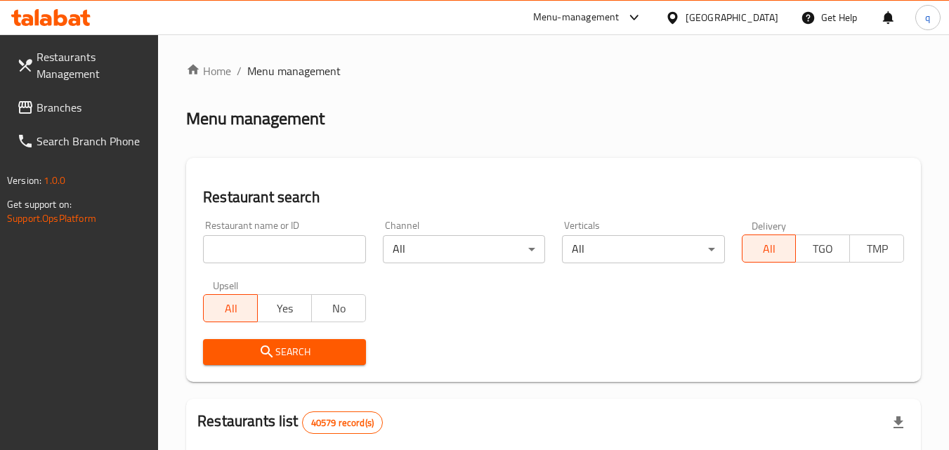
click at [265, 251] on input "search" at bounding box center [284, 249] width 162 height 28
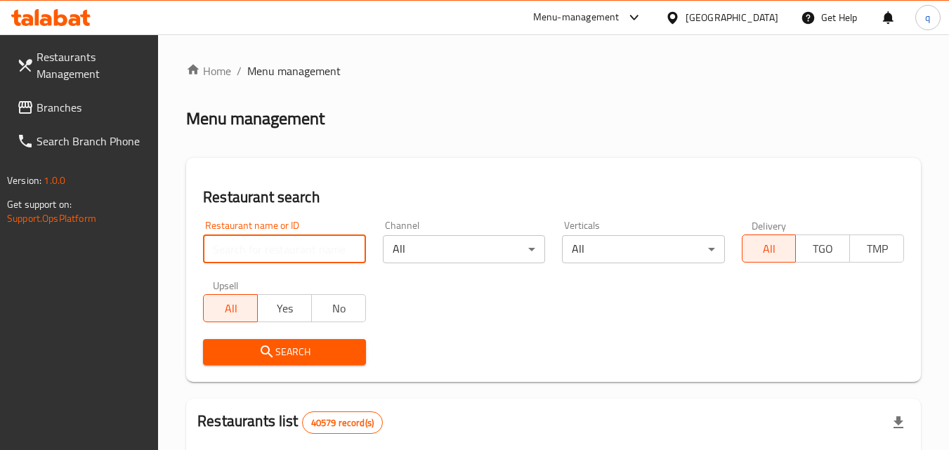
paste input "655585"
type input "655585"
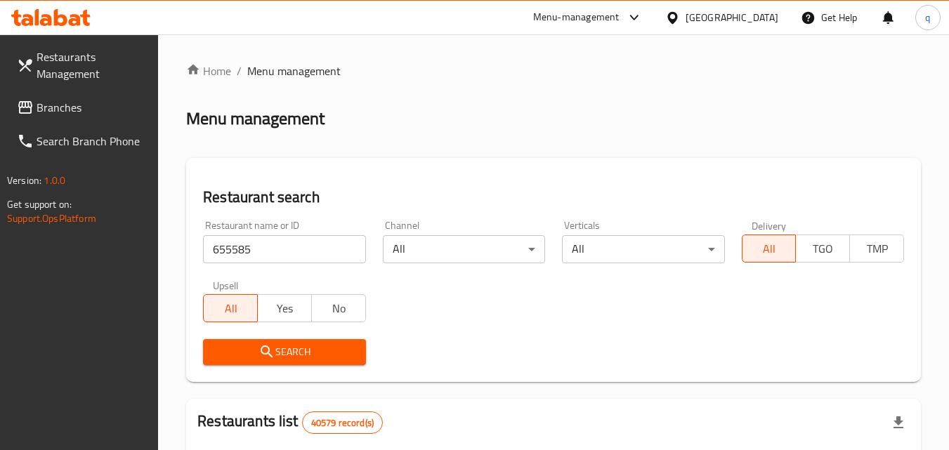
click at [282, 354] on span "Search" at bounding box center [284, 353] width 140 height 18
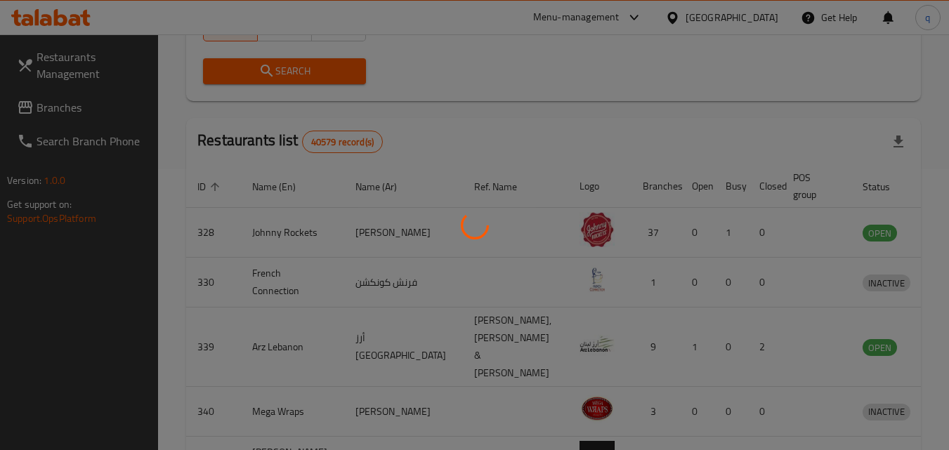
scroll to position [176, 0]
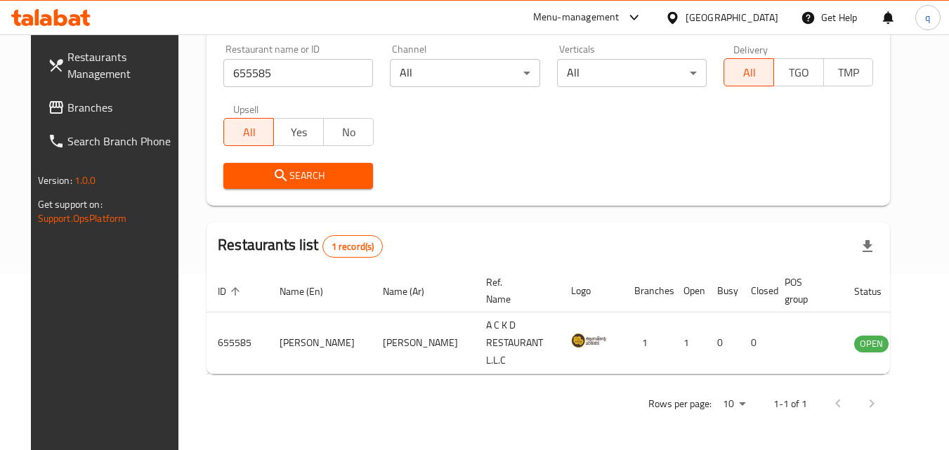
click at [67, 110] on span "Branches" at bounding box center [122, 107] width 111 height 17
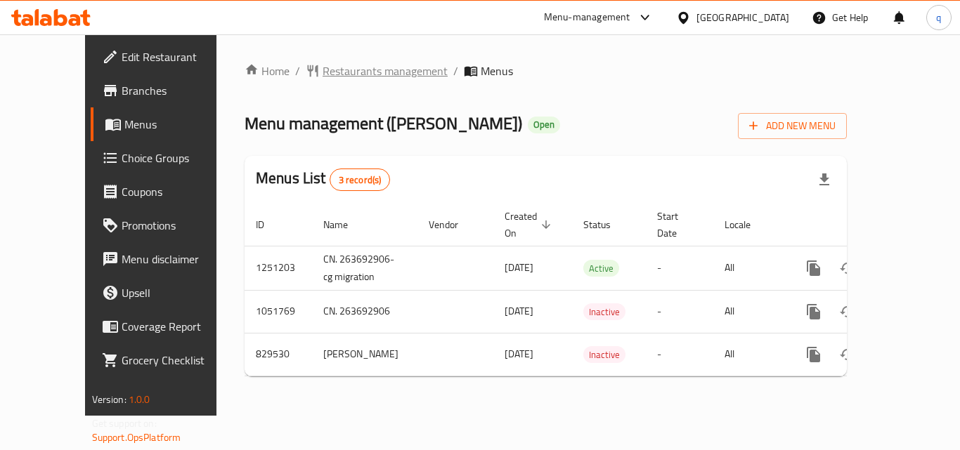
click at [326, 66] on span "Restaurants management" at bounding box center [384, 71] width 125 height 17
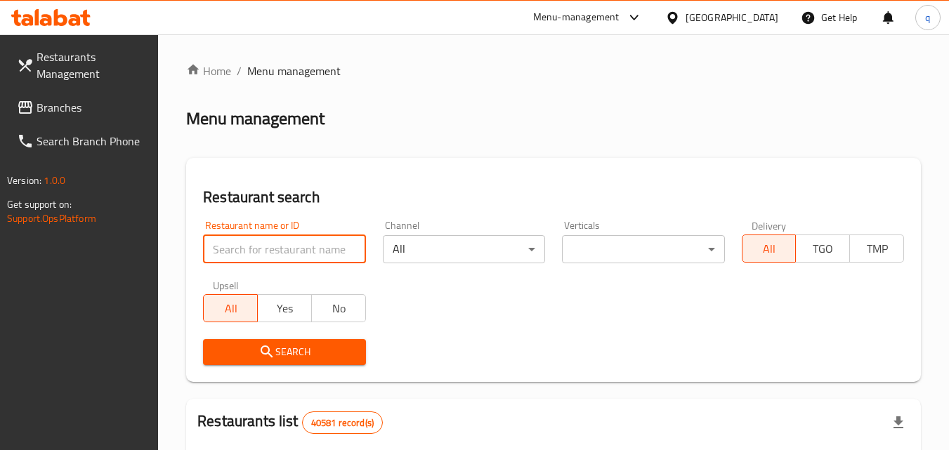
click at [287, 246] on input "search" at bounding box center [284, 249] width 162 height 28
paste input "655585"
type input "655585"
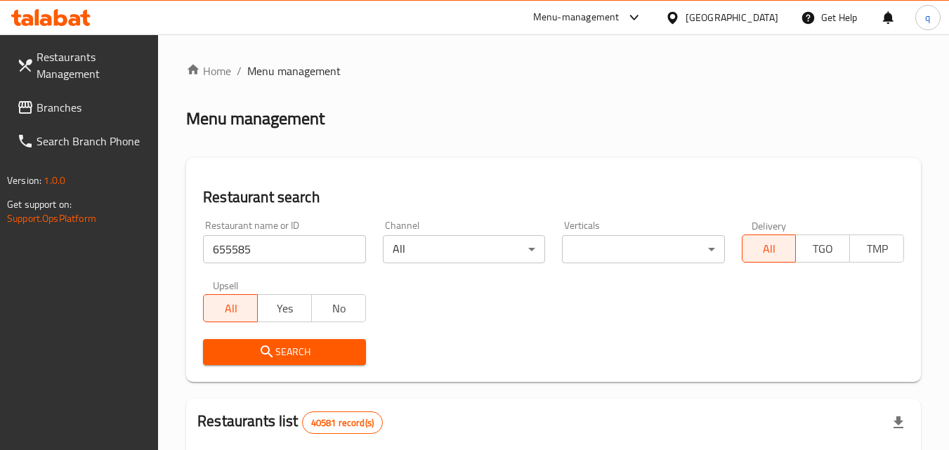
drag, startPoint x: 264, startPoint y: 366, endPoint x: 263, endPoint y: 346, distance: 20.4
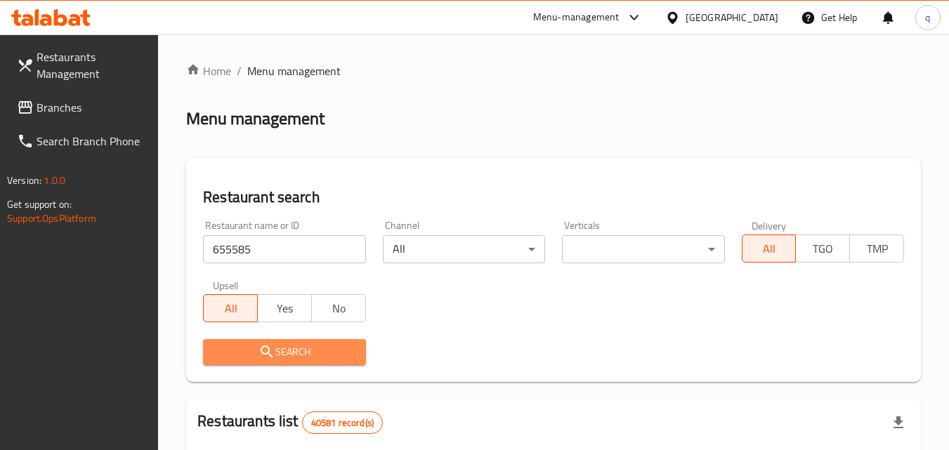
click at [263, 346] on icon "submit" at bounding box center [267, 352] width 17 height 17
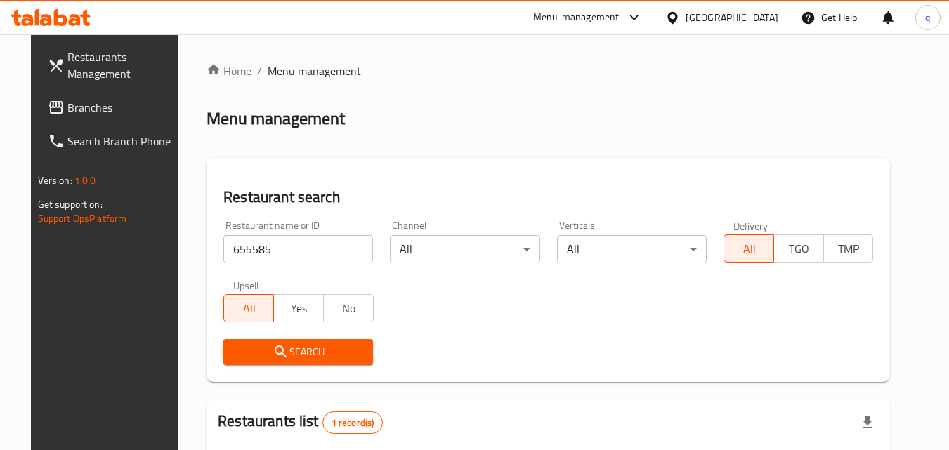
click at [102, 115] on span "Branches" at bounding box center [122, 107] width 111 height 17
